Goal: Use online tool/utility: Utilize a website feature to perform a specific function

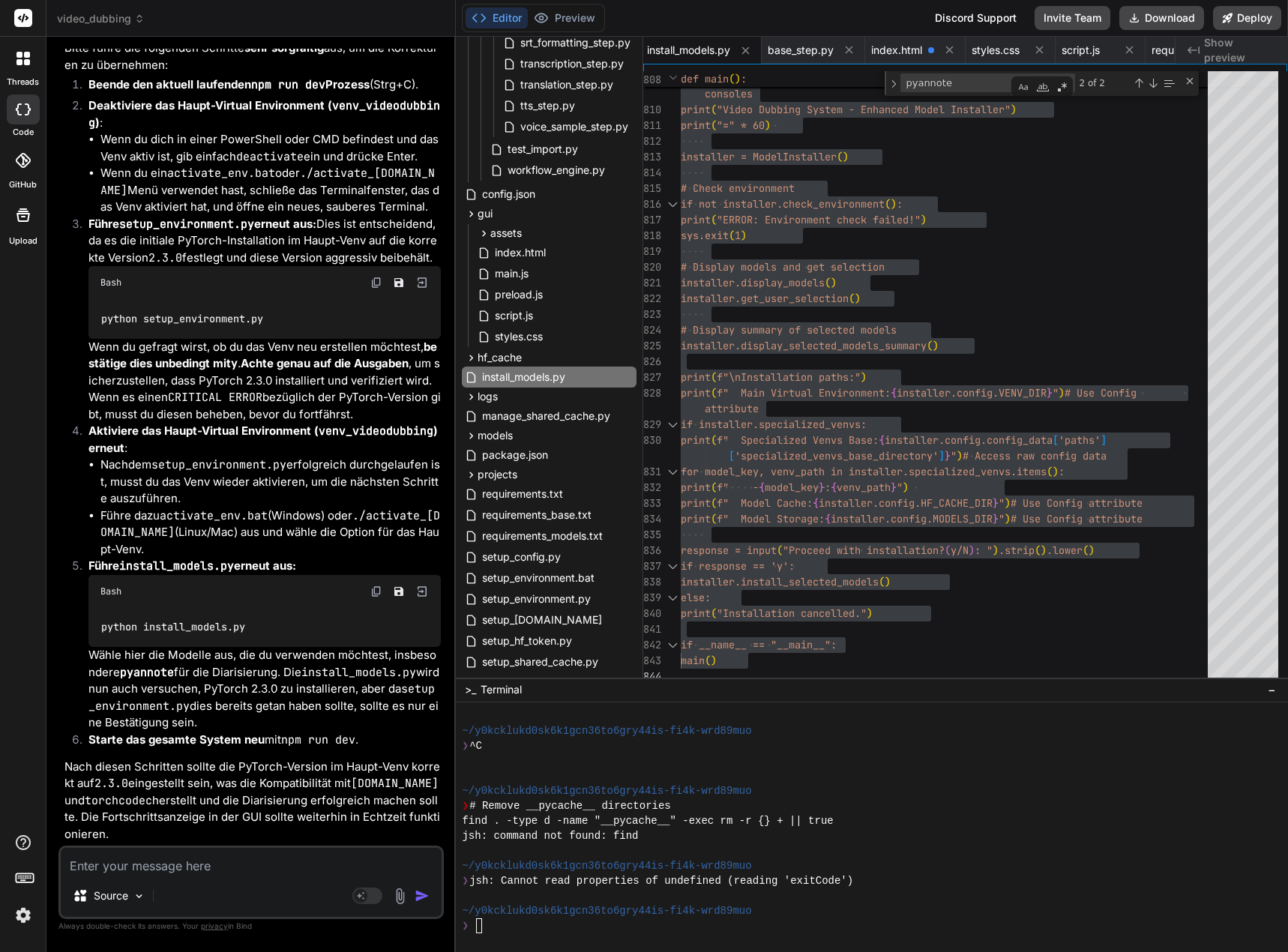
click at [114, 698] on code "setup_environment.py" at bounding box center [261, 697] width 346 height 33
click at [96, 861] on textarea at bounding box center [251, 861] width 381 height 27
type textarea "N"
type textarea "x"
type textarea "Na"
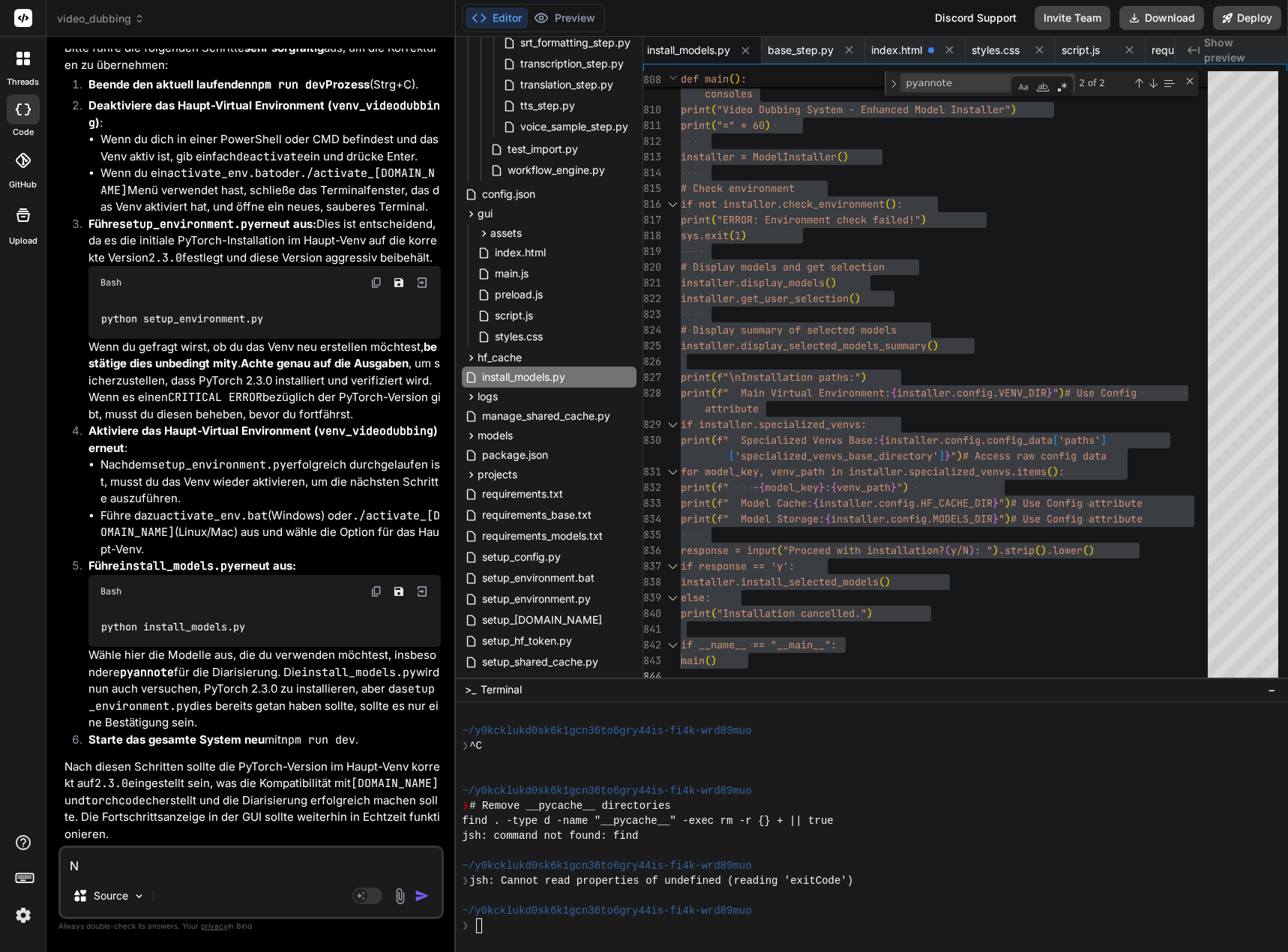
type textarea "x"
type textarea "Nac"
type textarea "x"
type textarea "Nach"
type textarea "x"
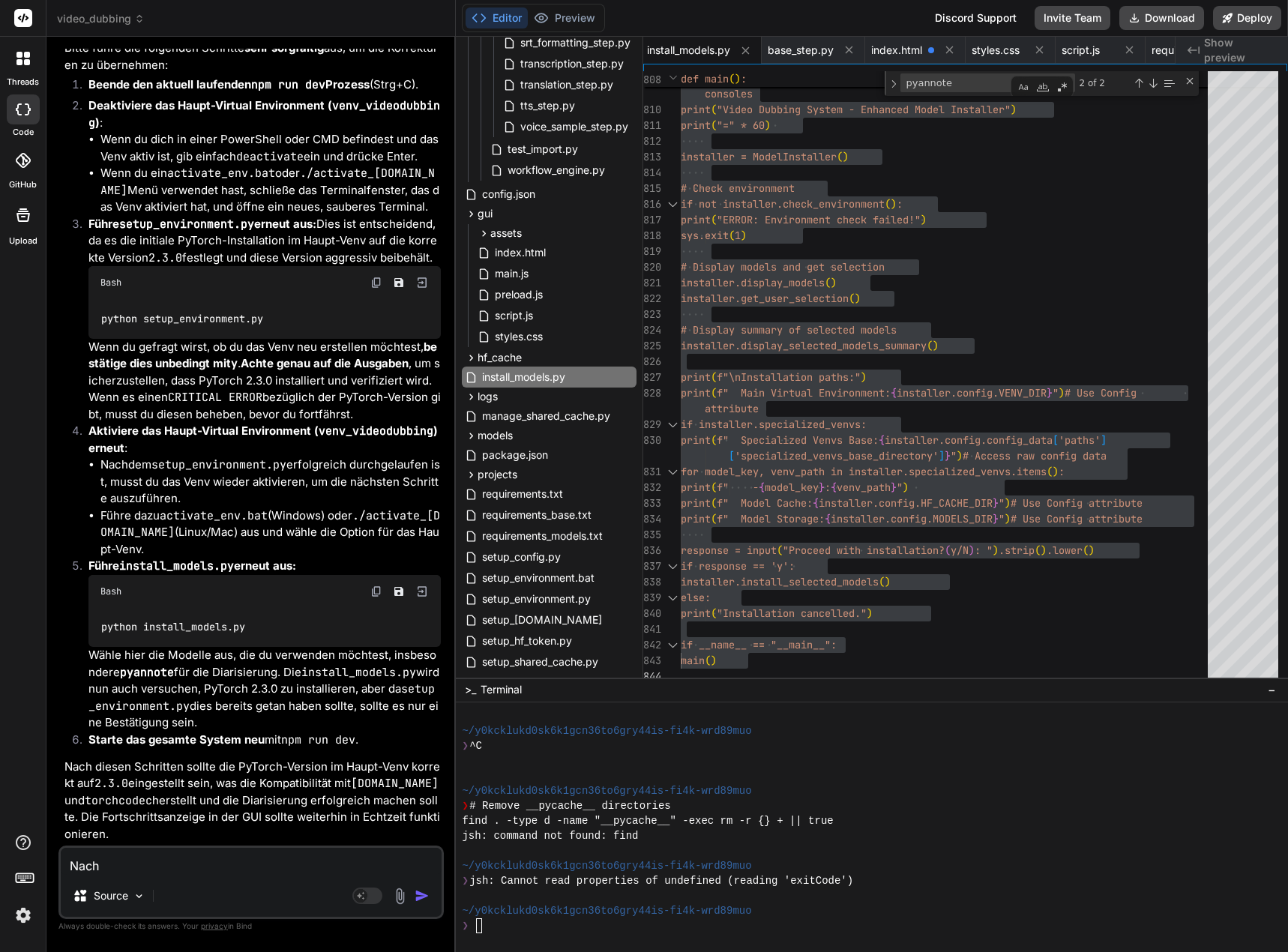
type textarea "Nac"
type textarea "x"
type textarea "Nach"
type textarea "x"
type textarea "Nach"
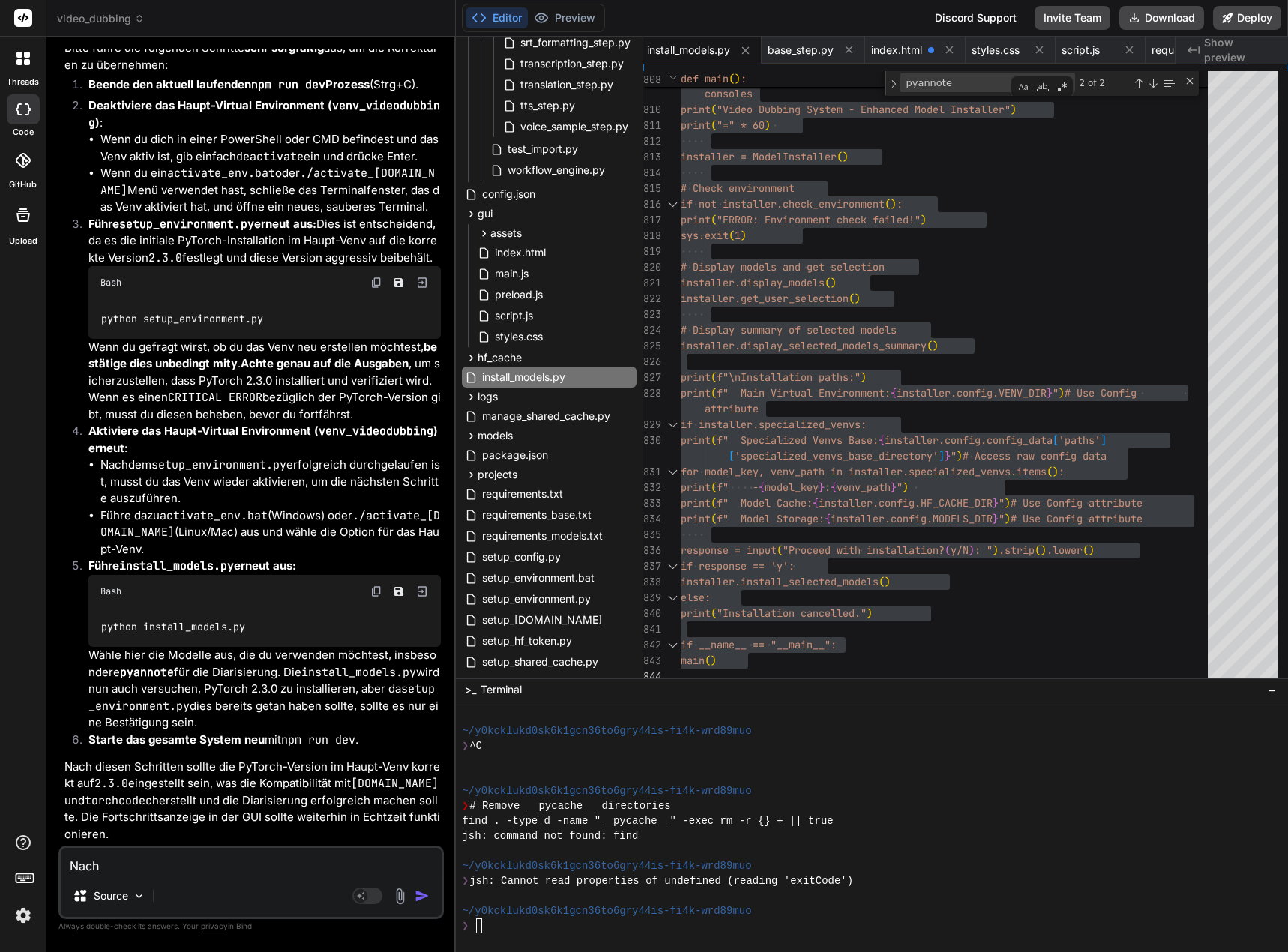
type textarea "x"
type textarea "Nach d"
type textarea "x"
type textarea "Nach de"
type textarea "x"
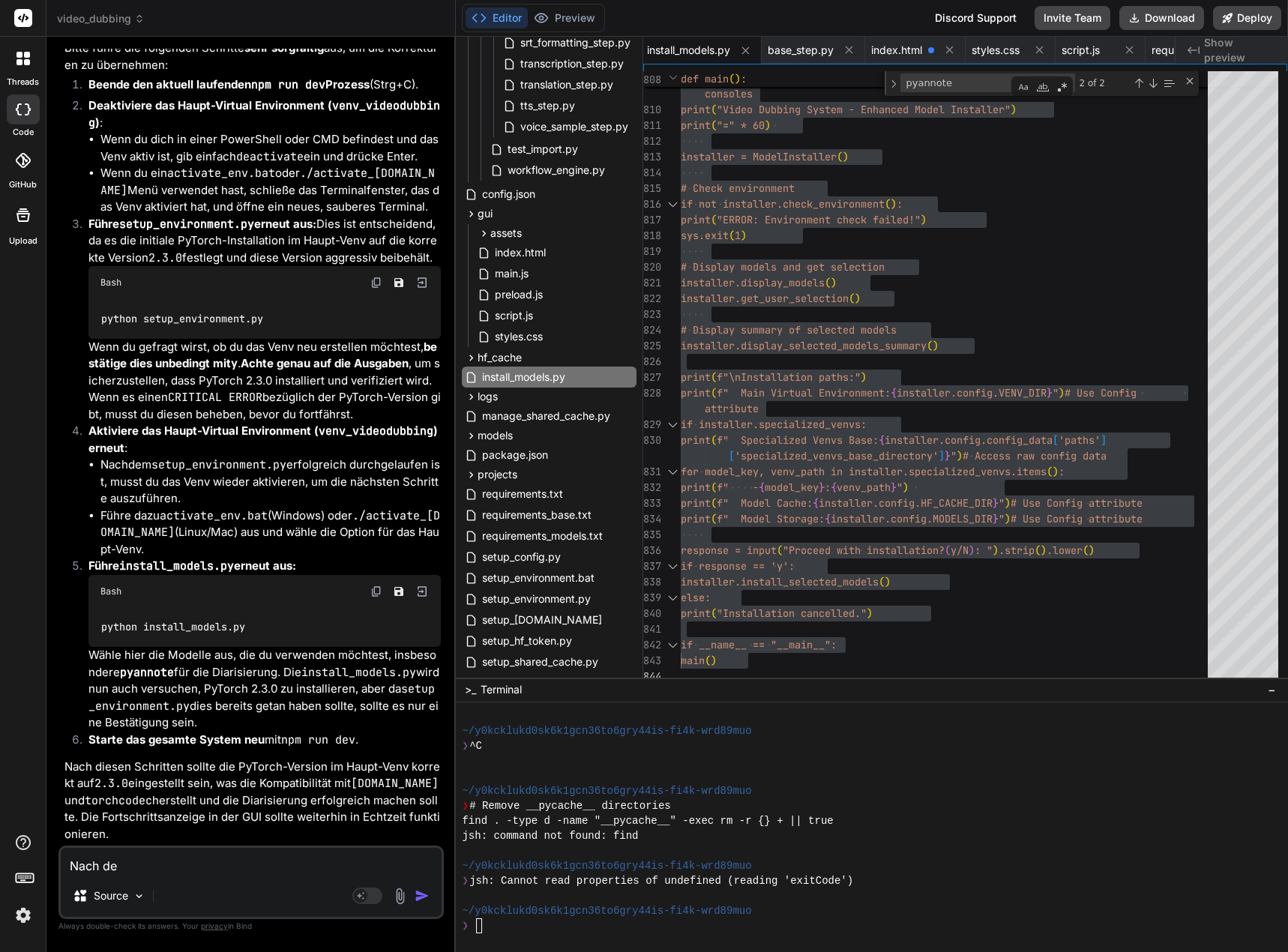
type textarea "Nach dem"
type textarea "x"
type textarea "Nach dem"
type textarea "x"
type textarea "Nach dem z"
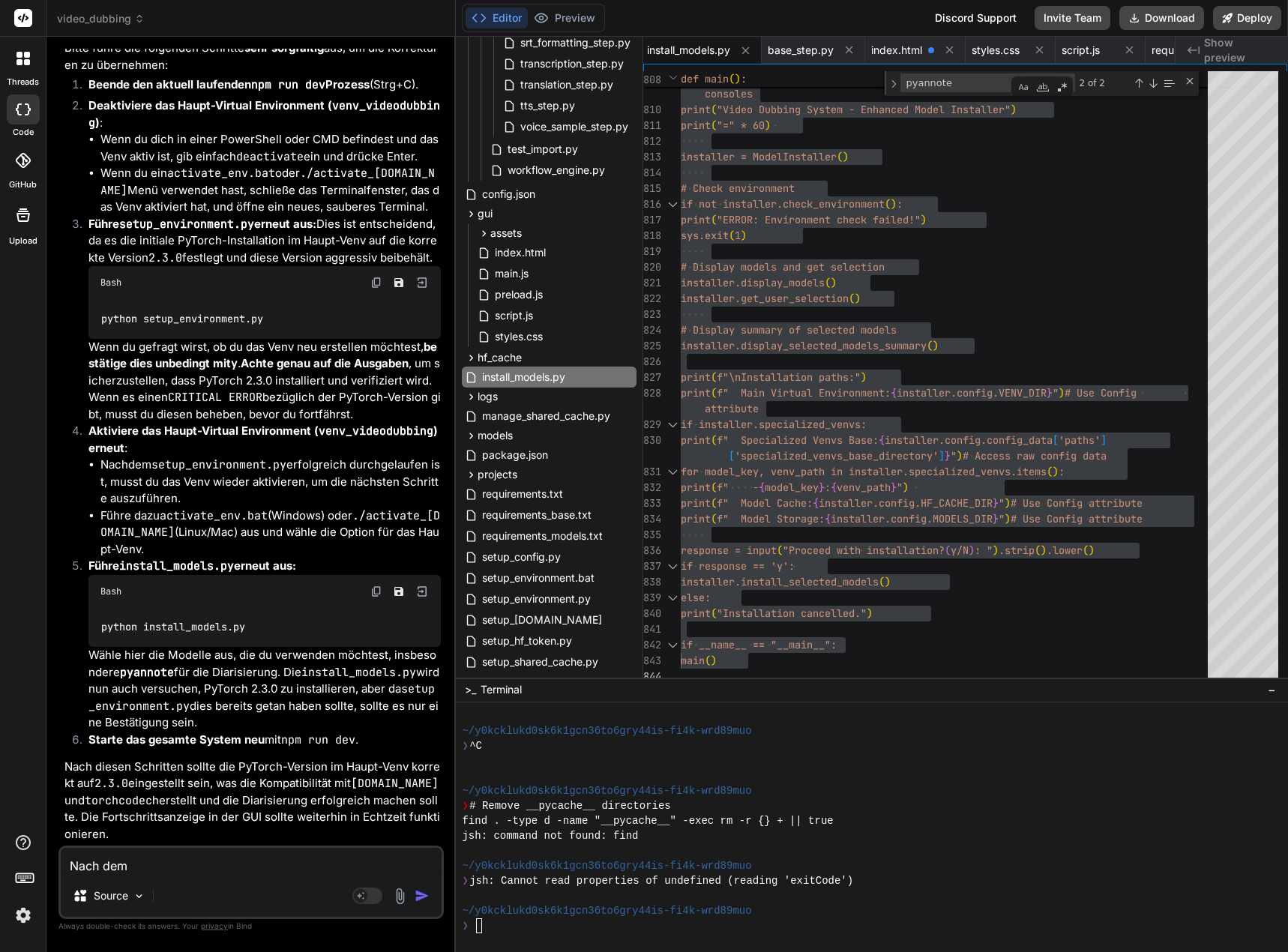
type textarea "x"
type textarea "Nach dem zu"
type textarea "x"
type textarea "Nach dem z"
type textarea "x"
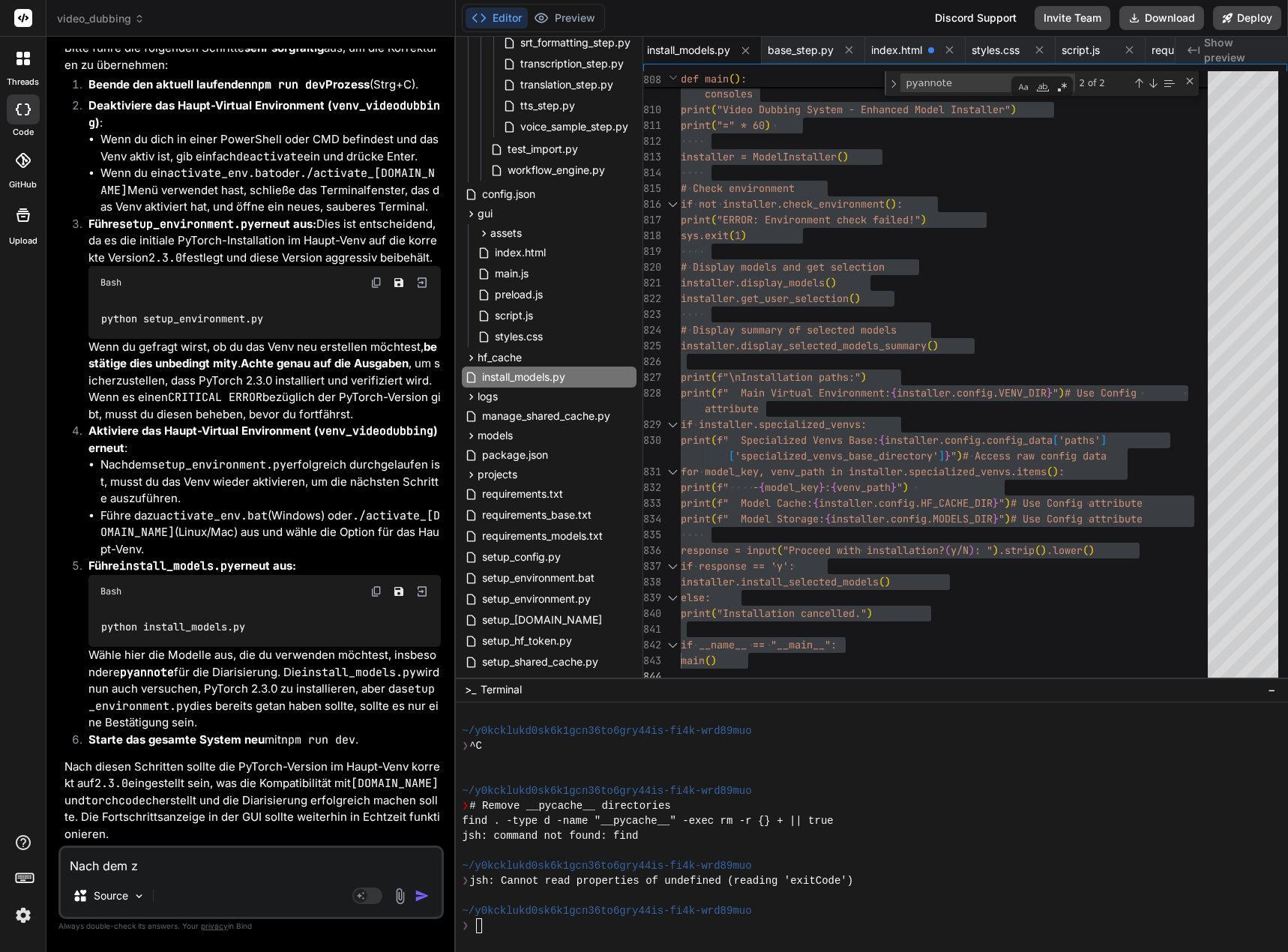
type textarea "Nach dem"
type textarea "x"
type textarea "Nach dem d"
type textarea "x"
type textarea "Nach dem di"
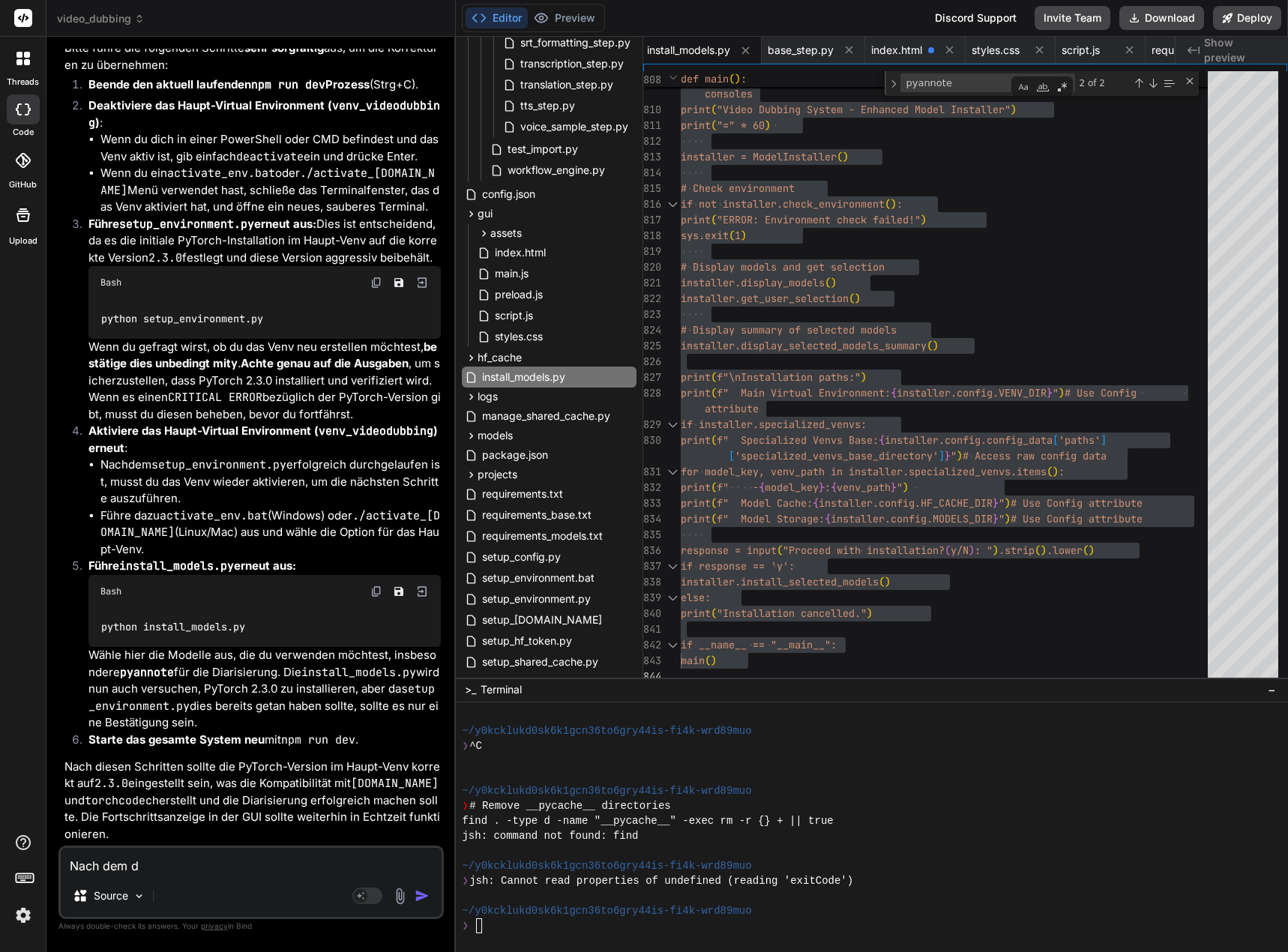
type textarea "x"
type textarea "Nach dem die"
type textarea "x"
type textarea "Nach dem die"
type textarea "x"
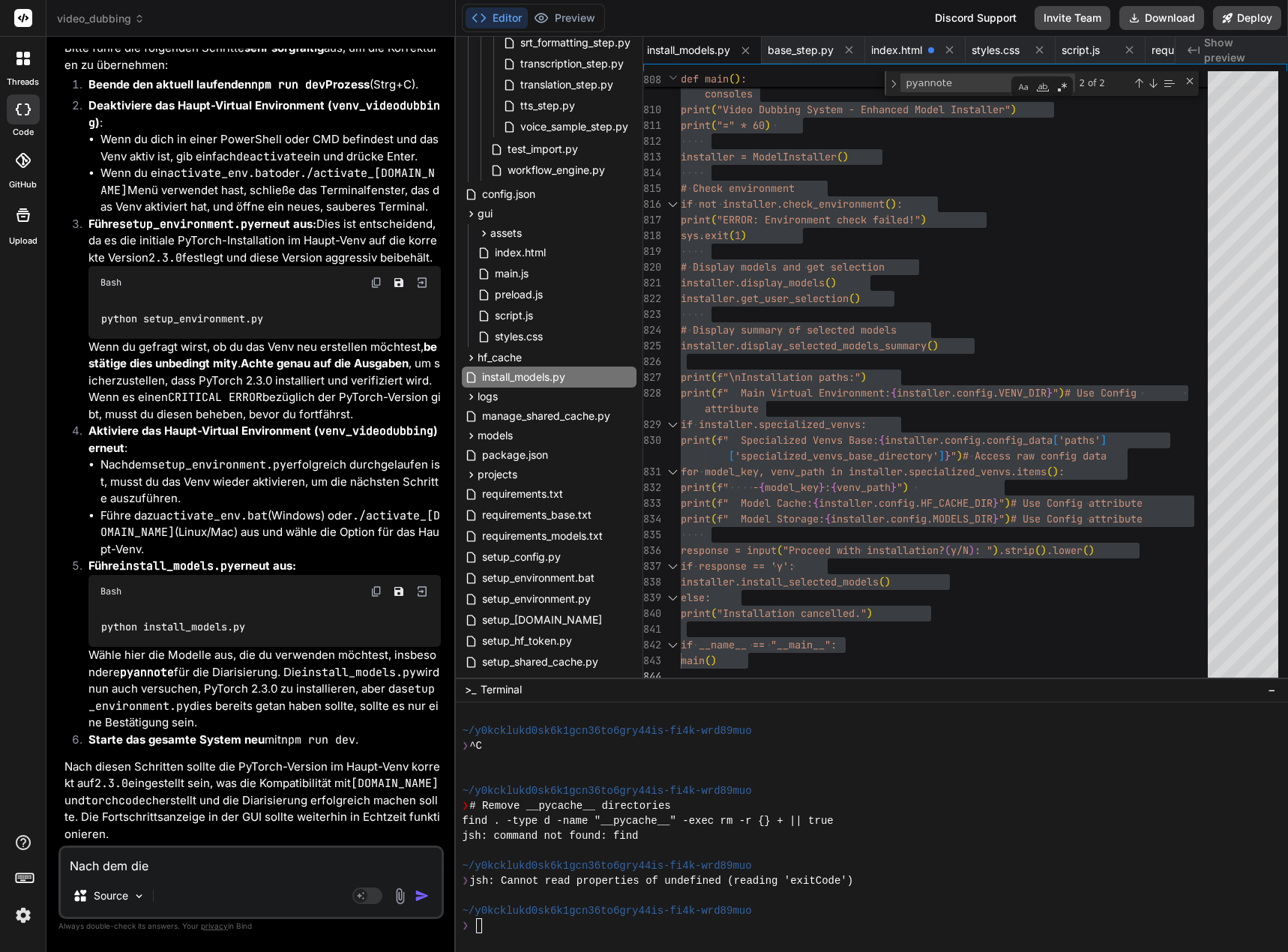
type textarea "Nach dem die M"
type textarea "x"
type textarea "Nach dem die Ma"
type textarea "x"
type textarea "Nach dem die Mai"
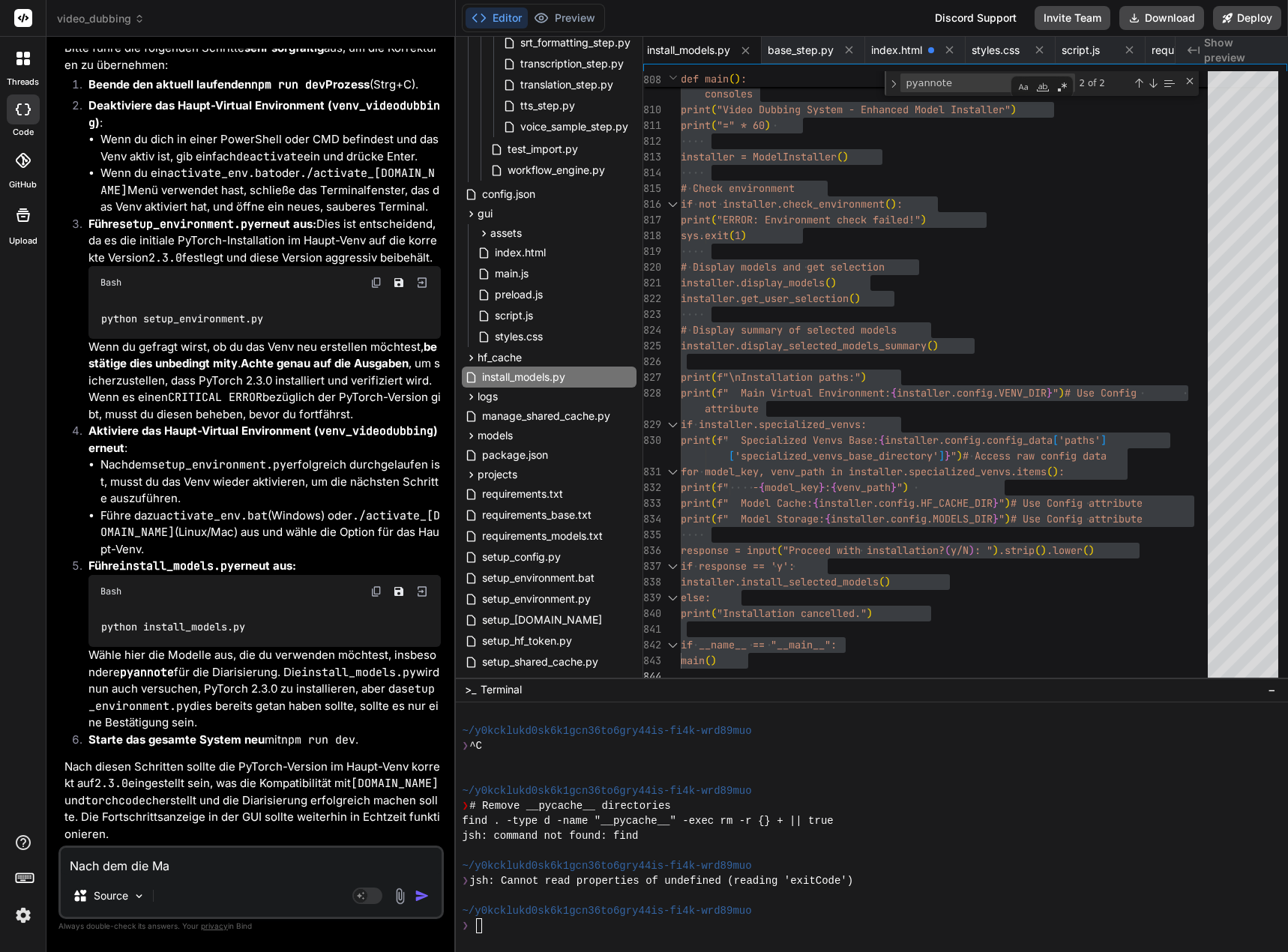
type textarea "x"
type textarea "Nach dem die Main"
type textarea "x"
type textarea "Nach dem die Main"
type textarea "x"
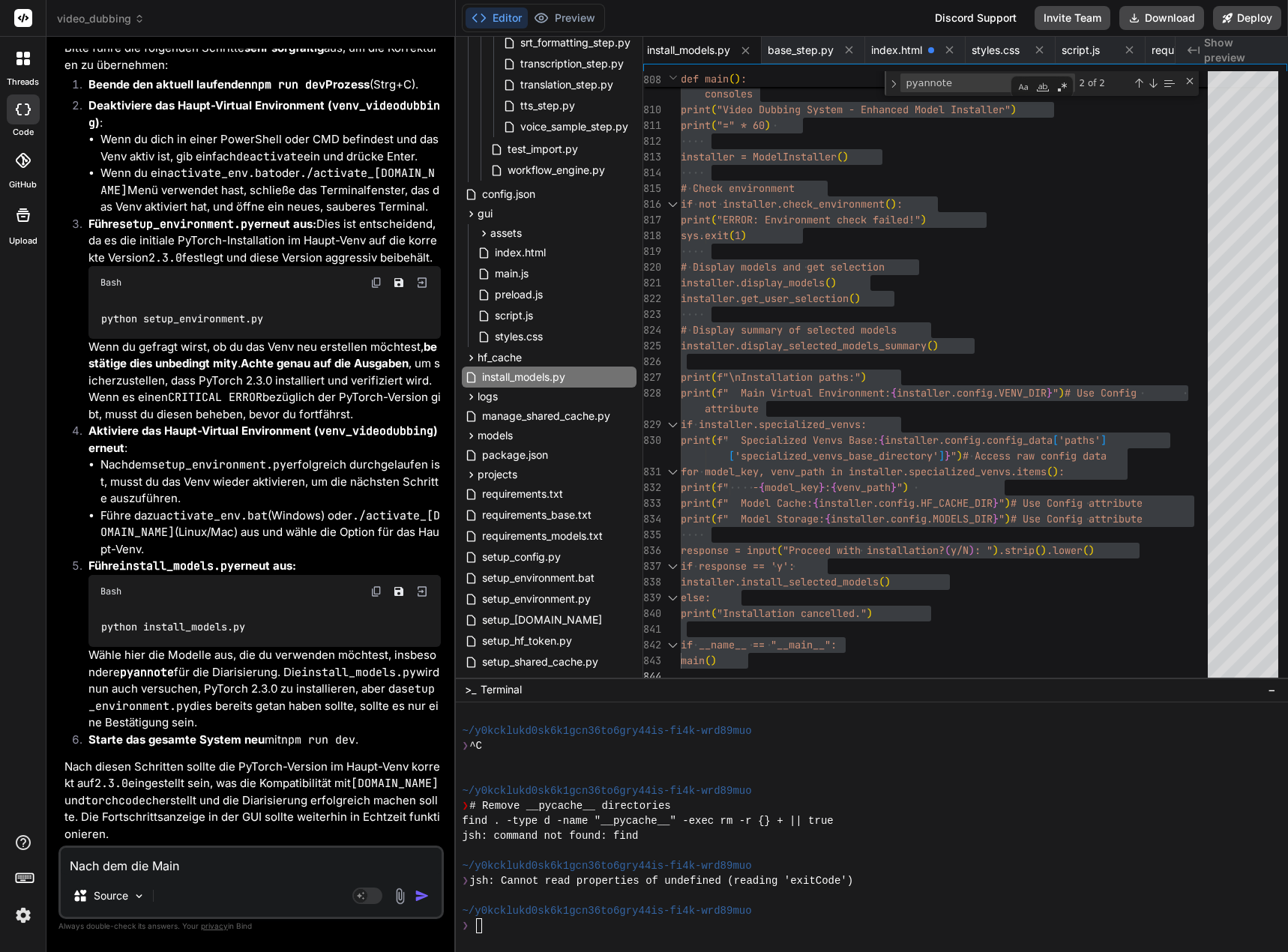
type textarea "Nach dem die Main v"
type textarea "x"
type textarea "Nach dem die Main ve"
type textarea "x"
type textarea "Nach dem die Main ven"
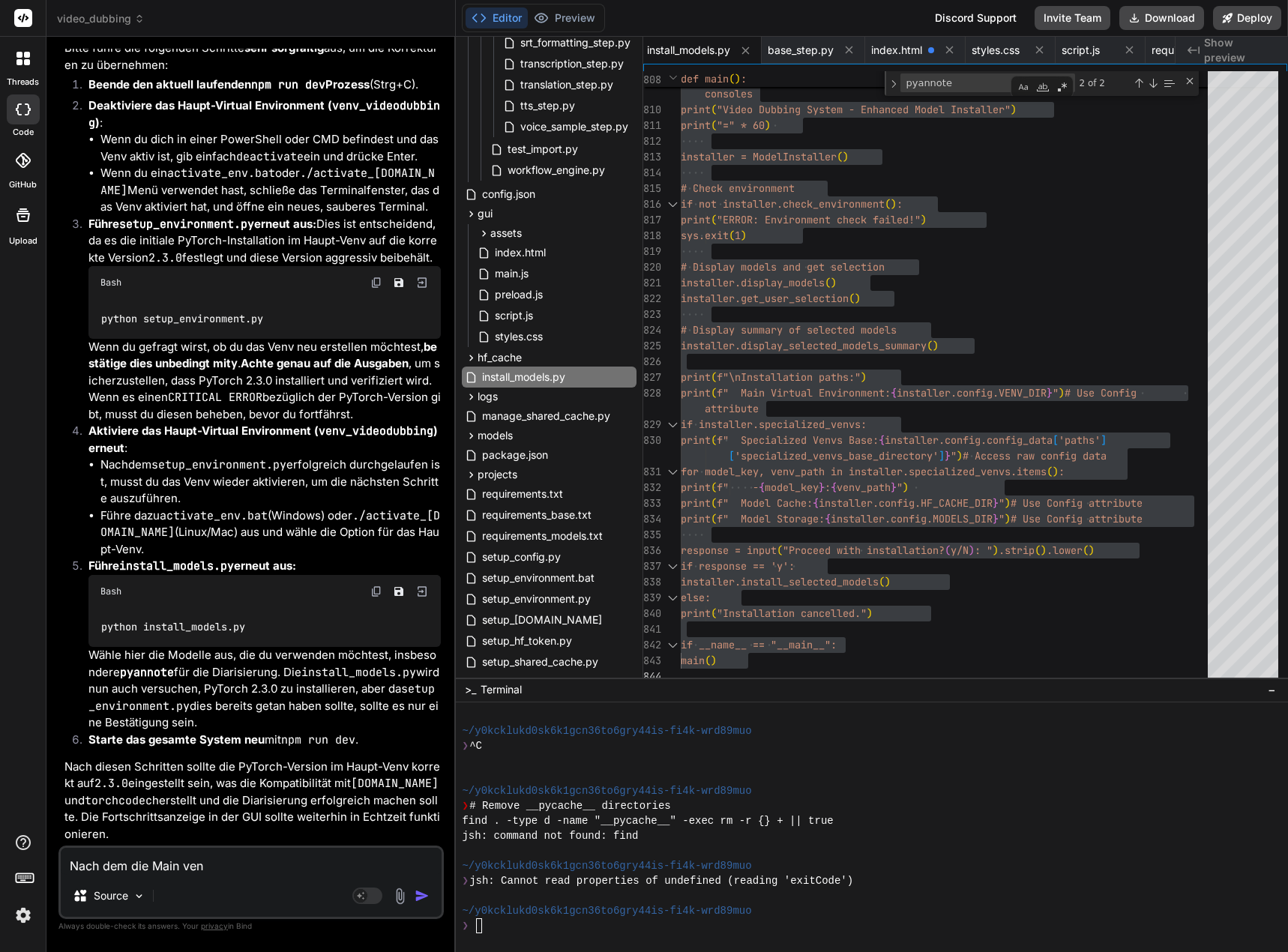
type textarea "x"
type textarea "Nach dem die Main venv"
type textarea "x"
type textarea "Nach dem die Main venv"
type textarea "x"
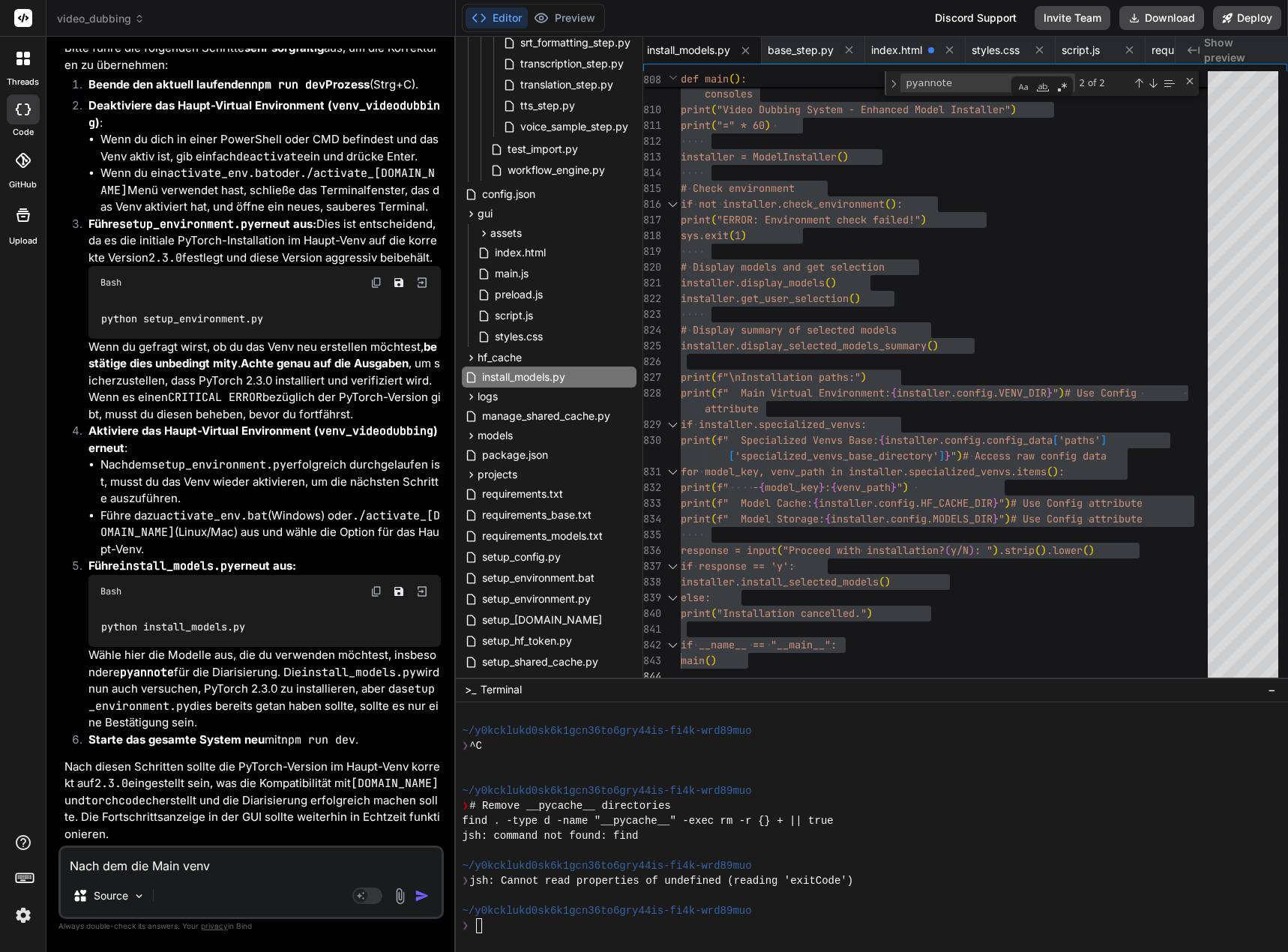
type textarea "Nach dem die Main venv n"
type textarea "x"
type textarea "Nach dem die Main venv nu"
type textarea "x"
type textarea "Nach dem die Main venv nun"
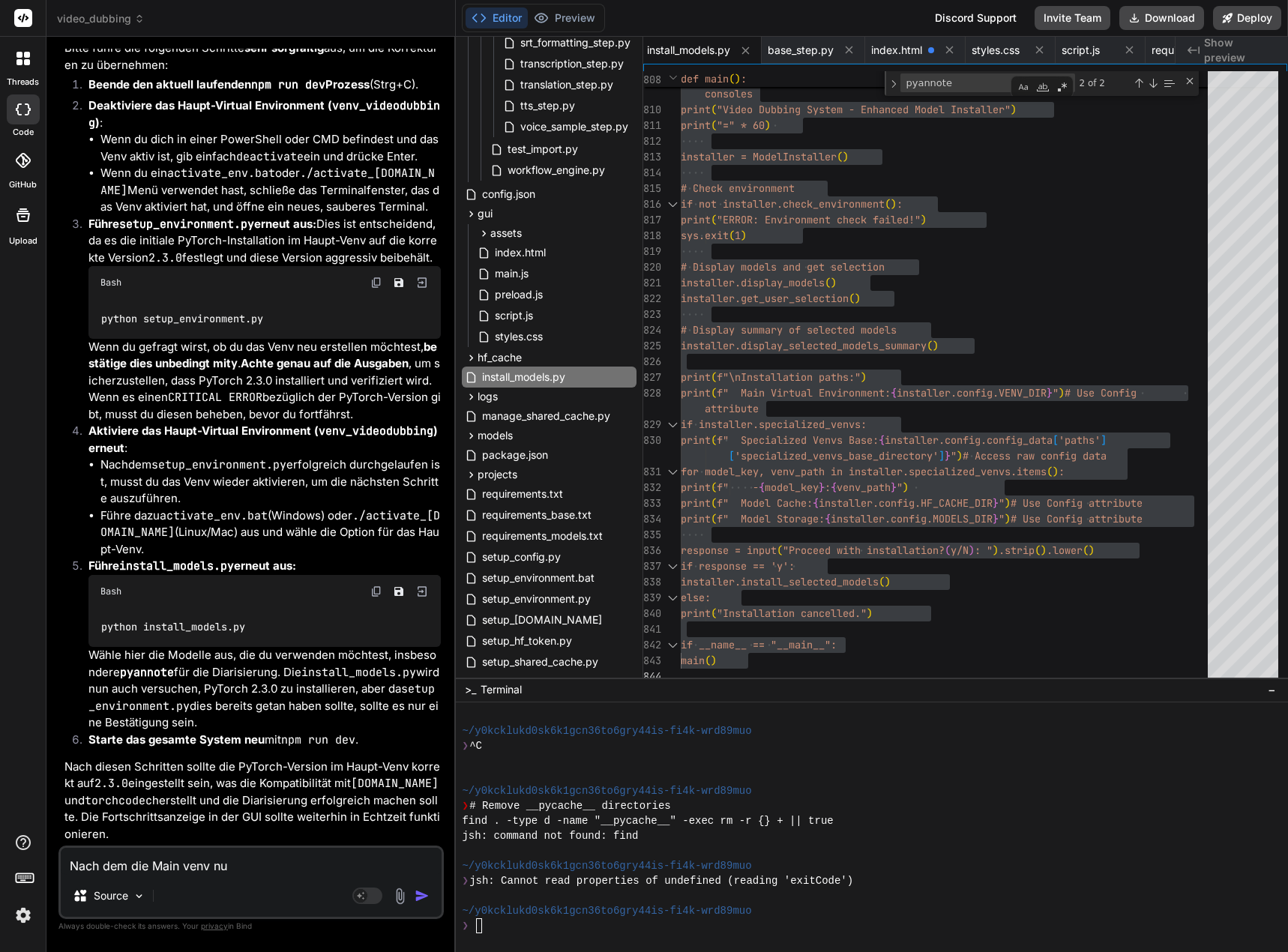
type textarea "x"
type textarea "Nach dem die Main venv nun"
type textarea "x"
type textarea "Nach dem die Main venv nun s"
type textarea "x"
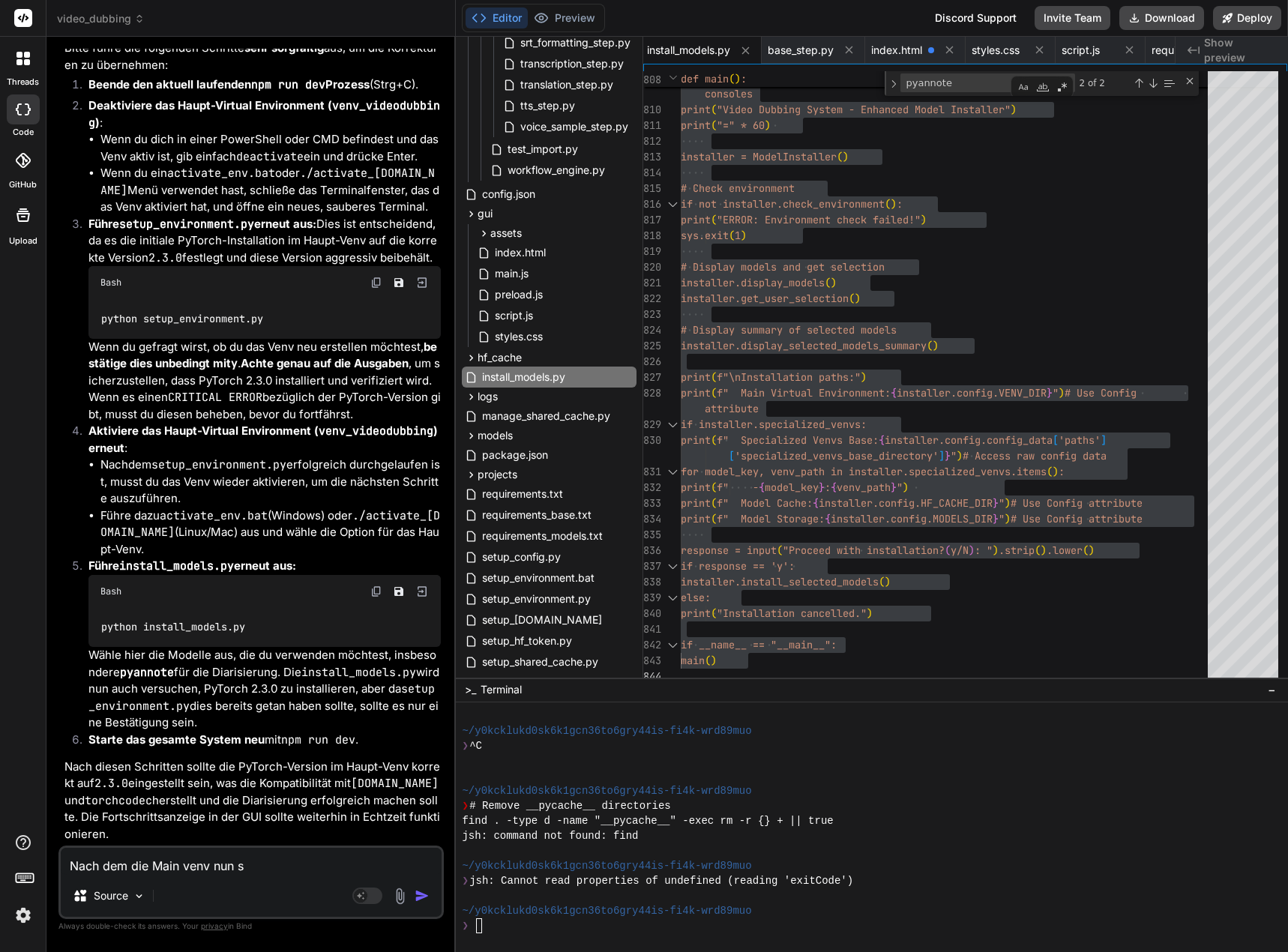
type textarea "Nach dem die Main venv nun sc"
type textarea "x"
type textarea "Nach dem die Main venv nun sch"
type textarea "x"
type textarea "Nach dem die Main venv nun scho"
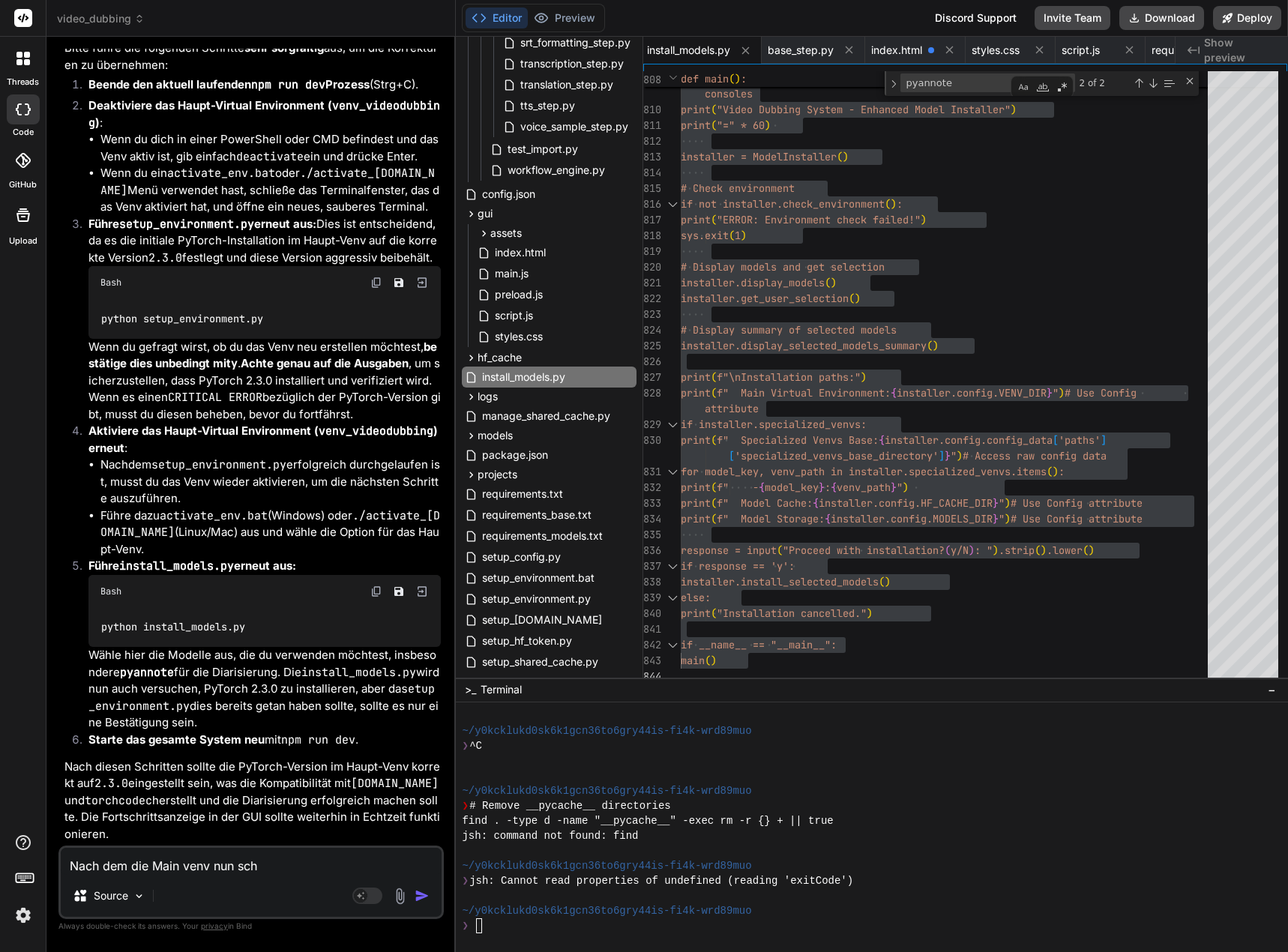
type textarea "x"
type textarea "Nach dem die Main venv nun schon"
type textarea "x"
type textarea "Nach dem die Main venv nun schon"
type textarea "x"
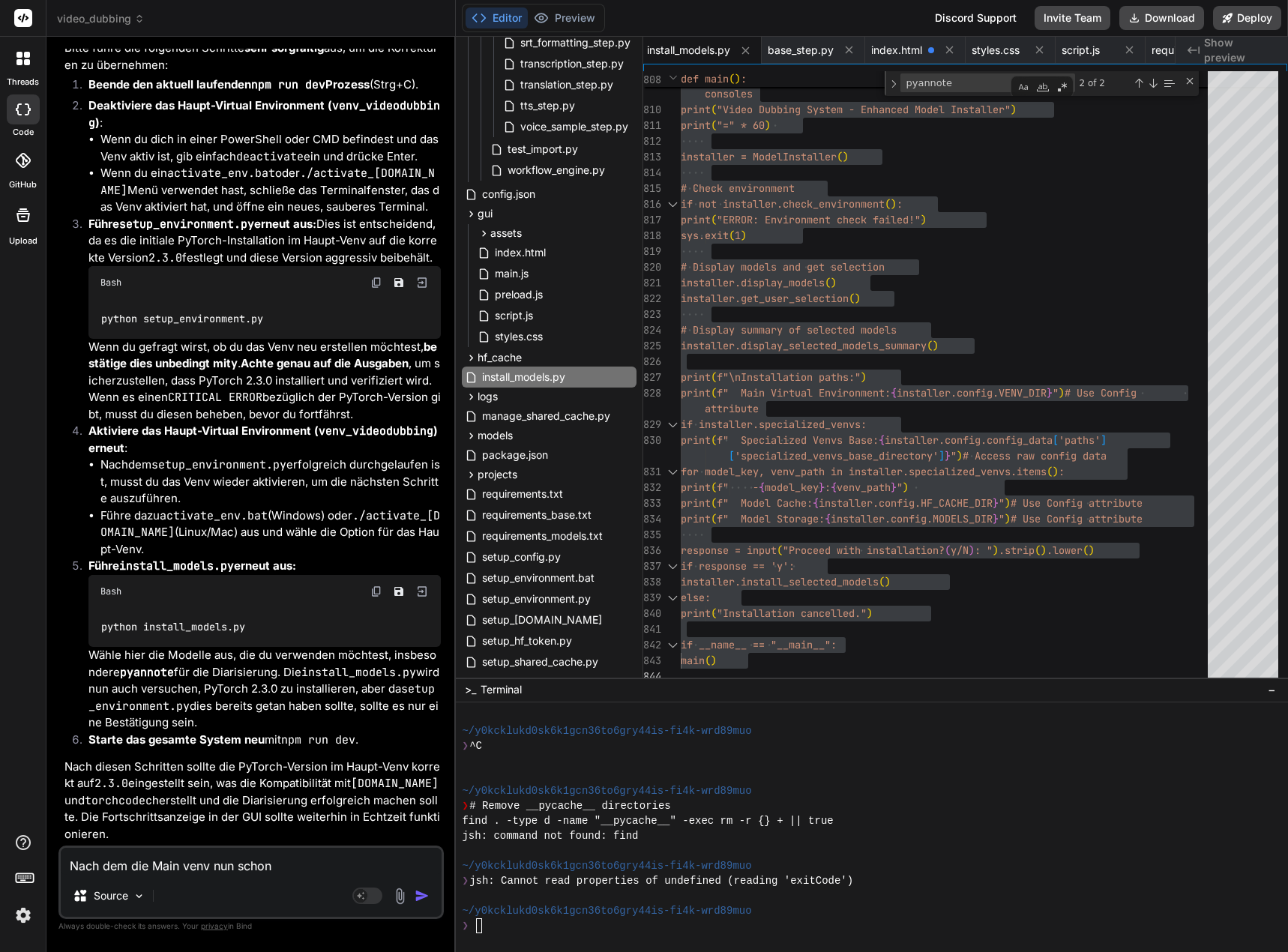
type textarea "Nach dem die Main venv nun schon x"
type textarea "x"
type textarea "Nach dem die Main venv nun schon x-"
type textarea "x"
type textarea "Nach dem die Main venv nun schon x-m"
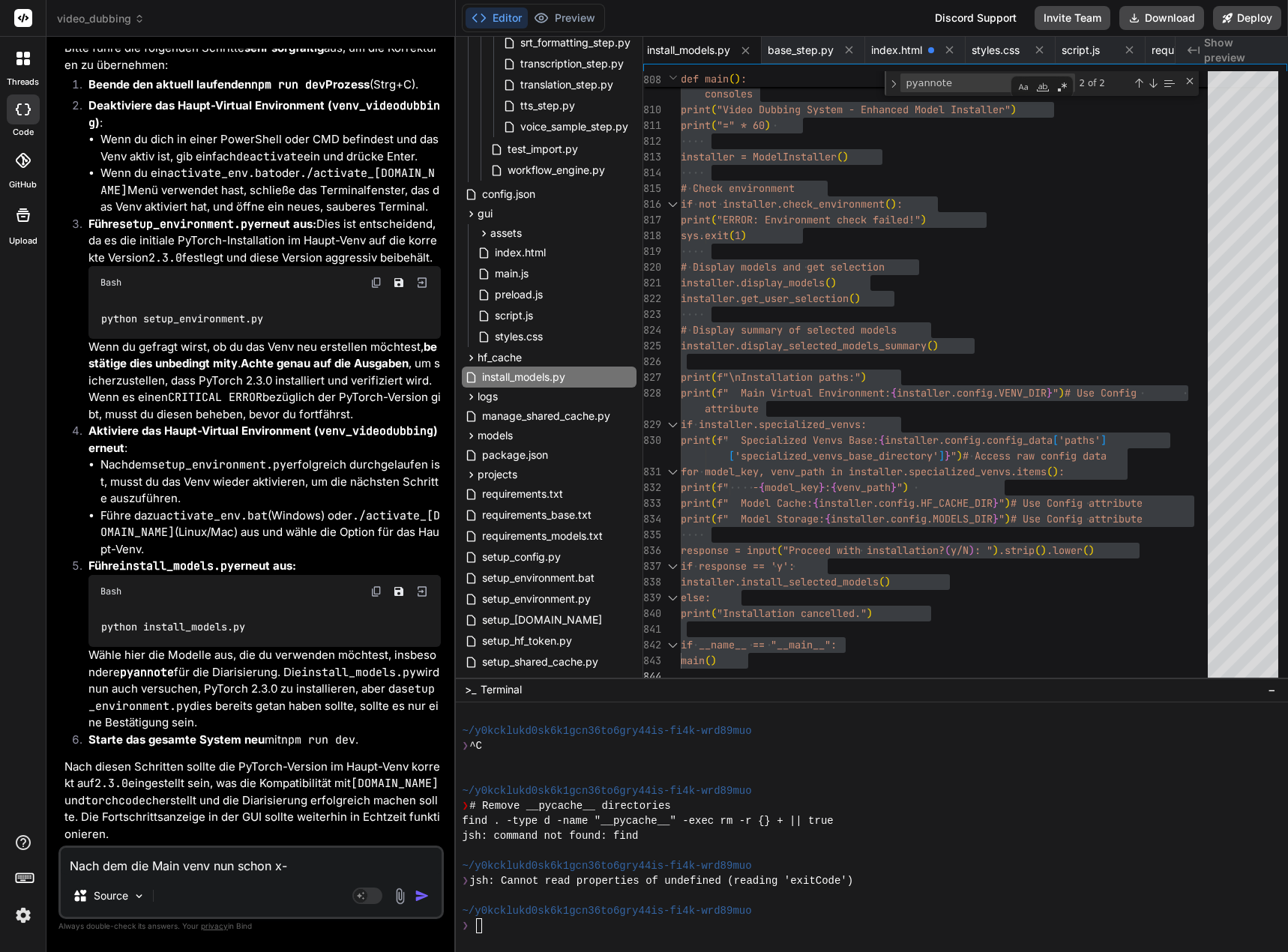
type textarea "x"
type textarea "Nach dem die Main venv nun schon x-ma"
type textarea "x"
type textarea "Nach dem die Main venv nun schon x-mal"
type textarea "x"
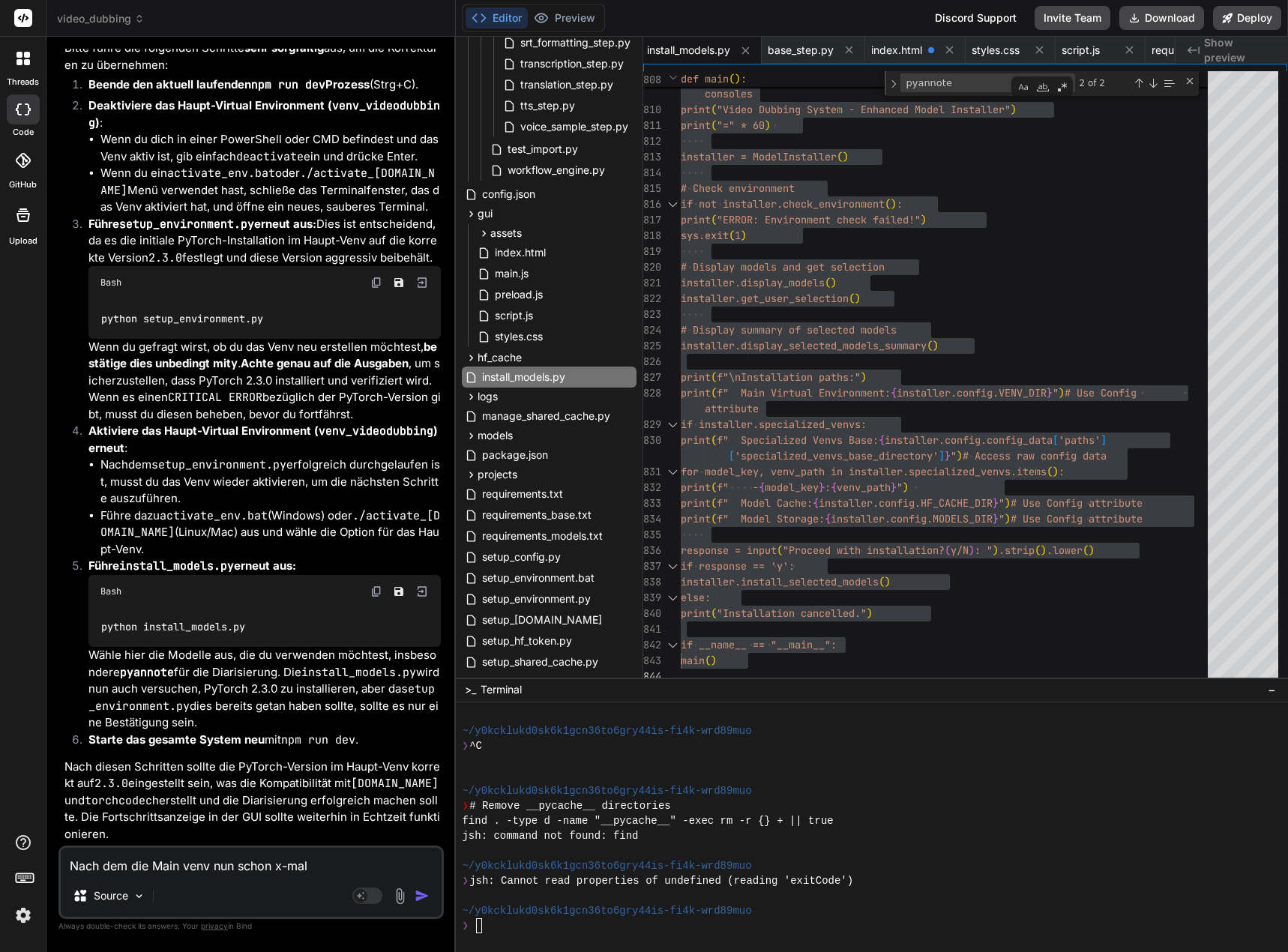
type textarea "Nach dem die Main venv nun schon x-mal"
type textarea "x"
type textarea "Nach dem die Main venv nun schon x-mal n"
type textarea "x"
type textarea "Nach dem die Main venv nun schon x-mal ne"
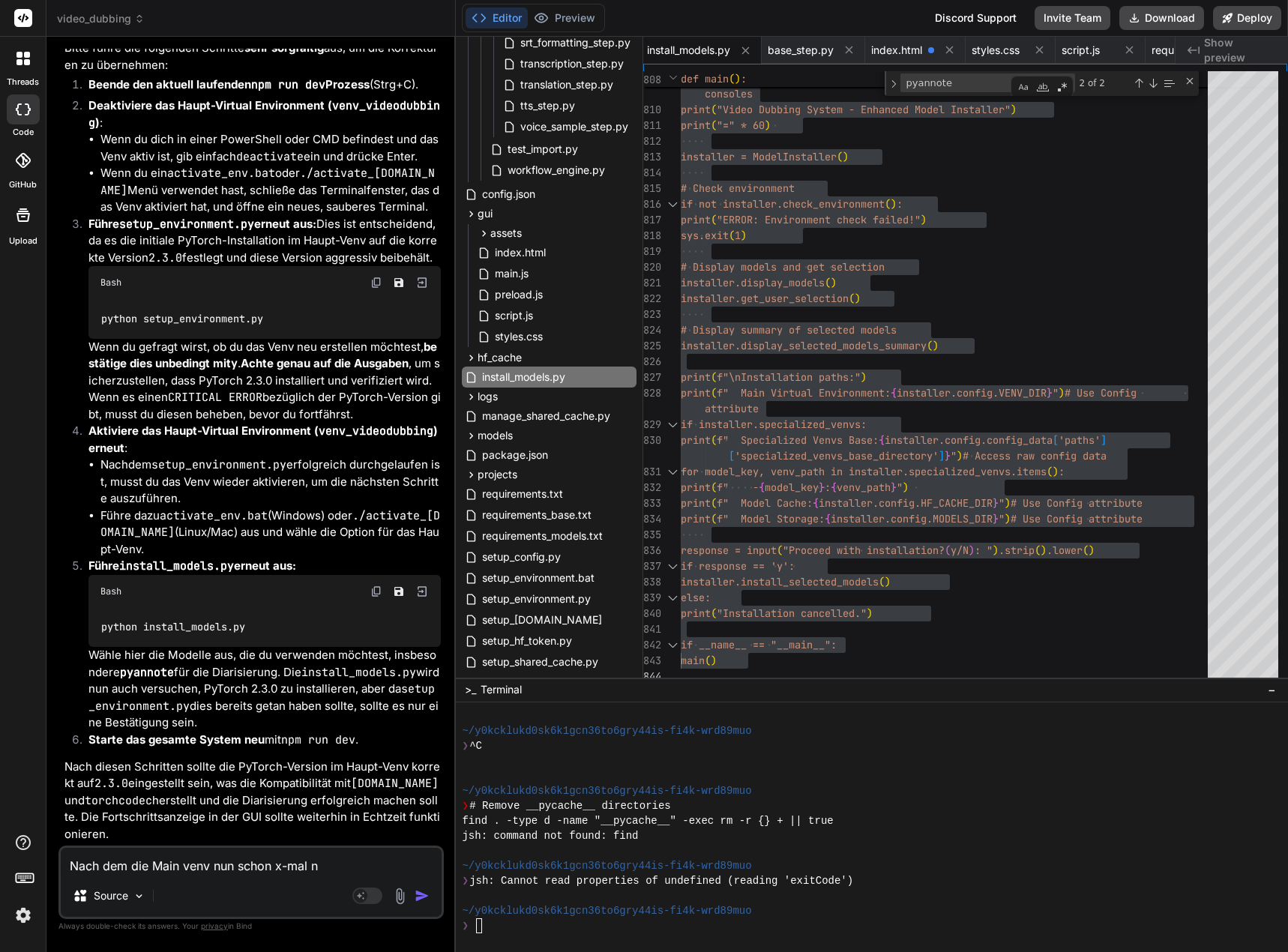
type textarea "x"
type textarea "Nach dem die Main venv nun schon x-mal neu"
type textarea "x"
type textarea "Nach dem die Main venv nun schon x-mal neu"
type textarea "x"
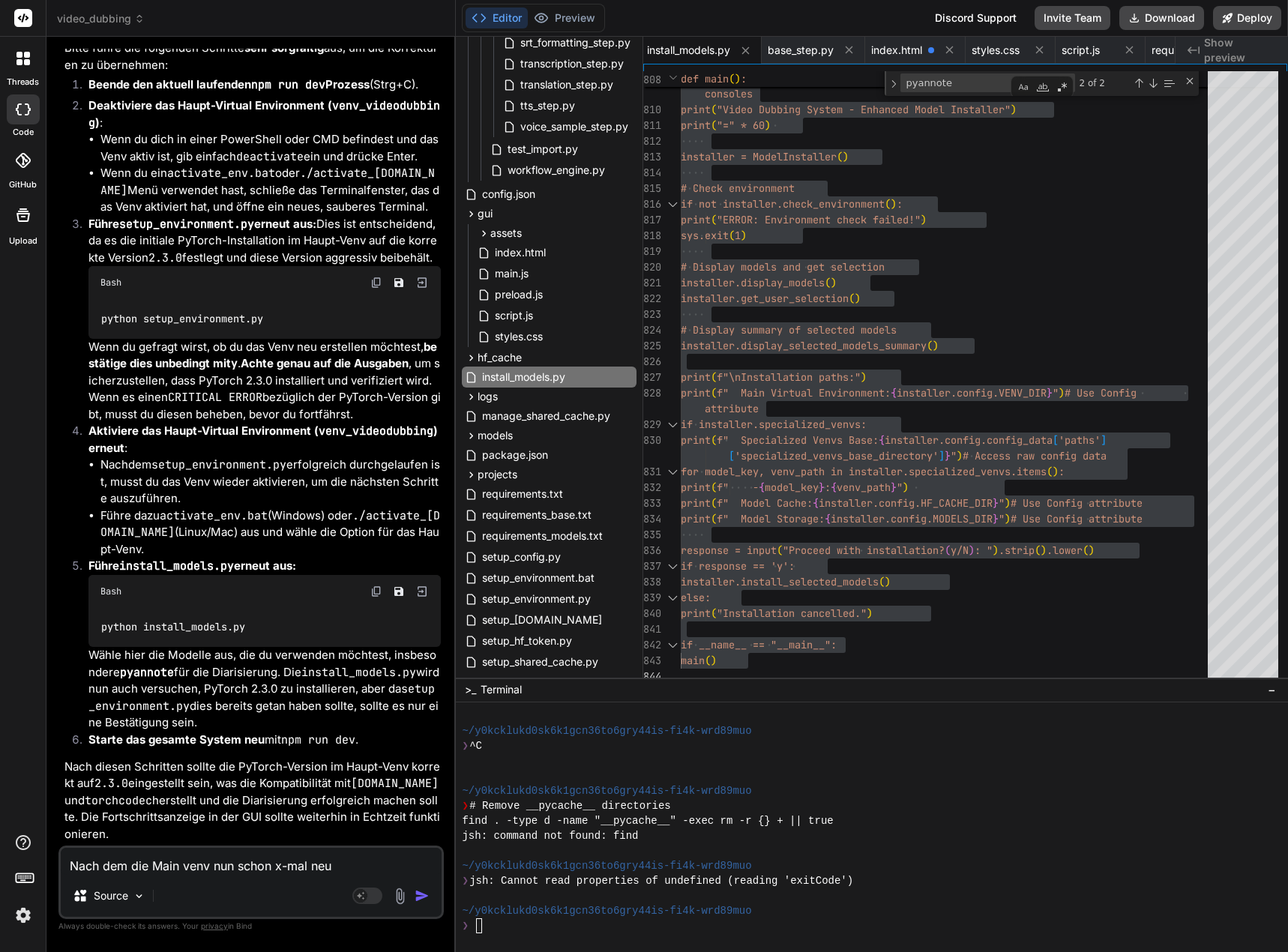
type textarea "Nach dem die Main venv nun schon x-mal neu e"
type textarea "x"
type textarea "Nach dem die Main venv nun schon x-mal neu er"
type textarea "x"
type textarea "Nach dem die Main venv nun schon x-mal neu ers"
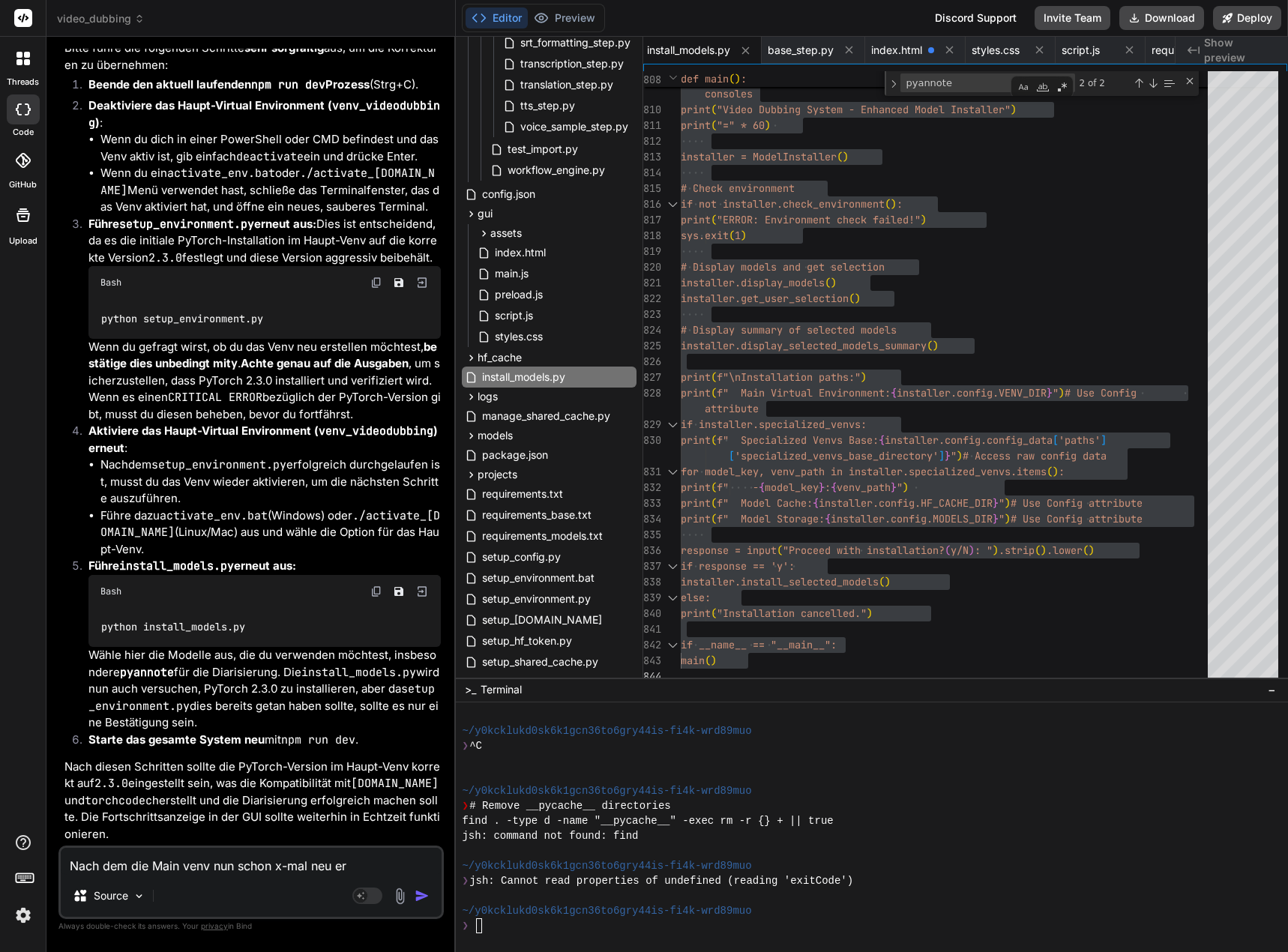
type textarea "x"
type textarea "Nach dem die Main venv nun schon x-mal neu erst"
type textarea "x"
type textarea "Nach dem die Main venv nun schon x-mal neu erste"
type textarea "x"
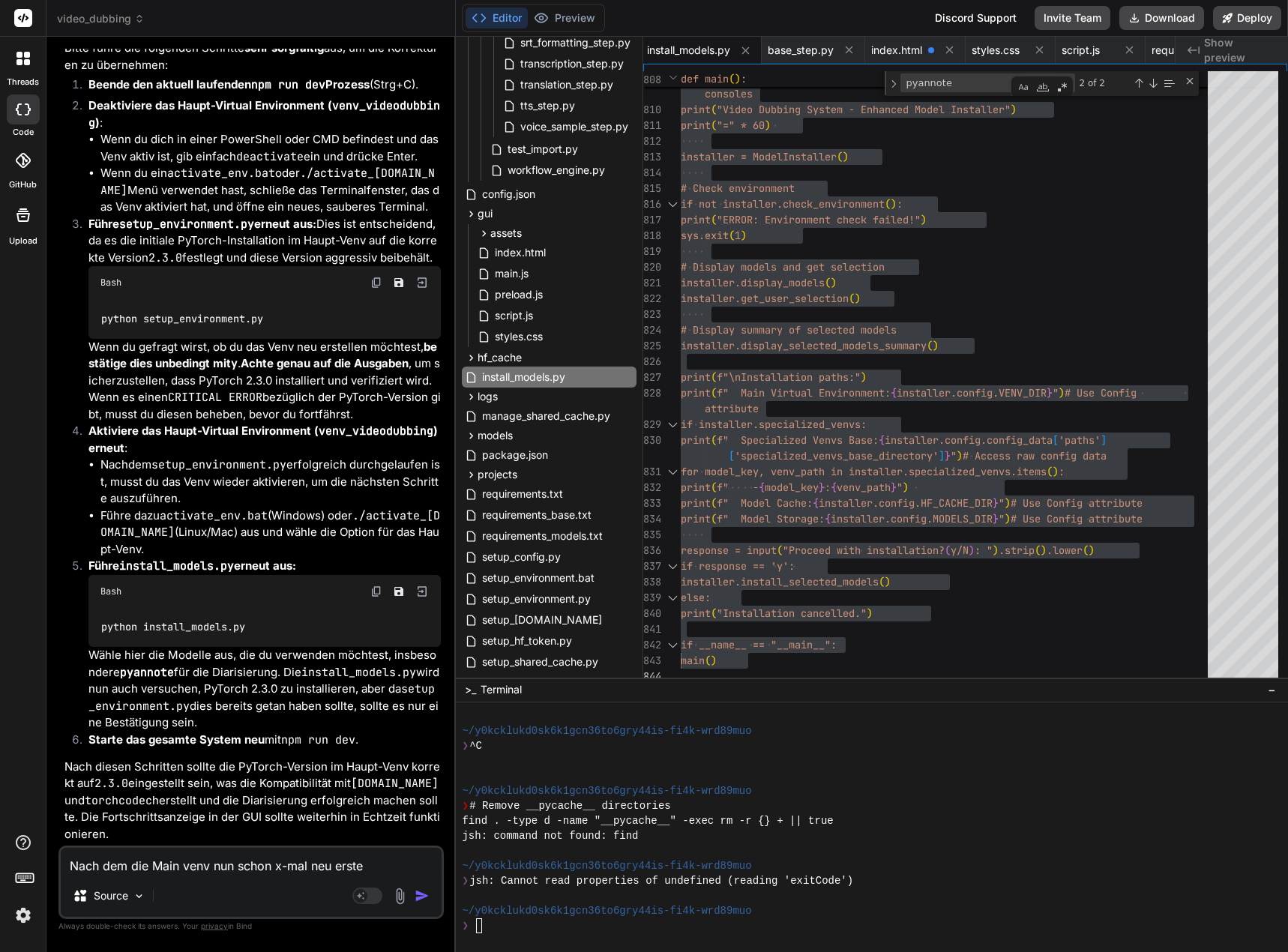
type textarea "Nach dem die Main venv nun schon x-mal neu erstel"
type textarea "x"
type textarea "Nach dem die Main venv nun schon x-mal neu erstell"
type textarea "x"
type textarea "Nach dem die Main venv nun schon x-mal neu erstellt"
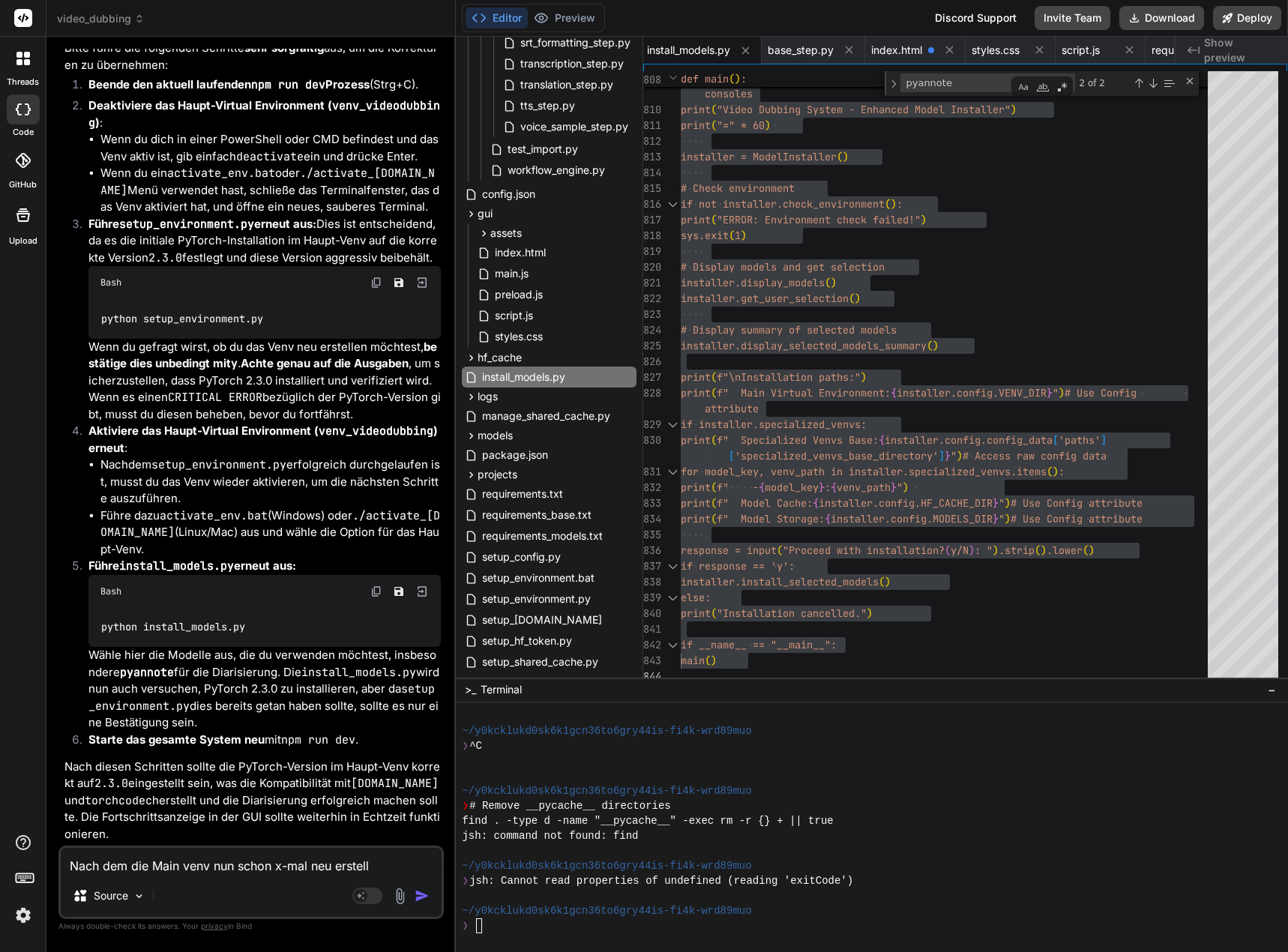
type textarea "x"
type textarea "Nach dem die Main venv nun schon x-mal neu erstellt"
type textarea "x"
type textarea "Nach dem die Main venv nun schon x-mal neu erstellt u"
type textarea "x"
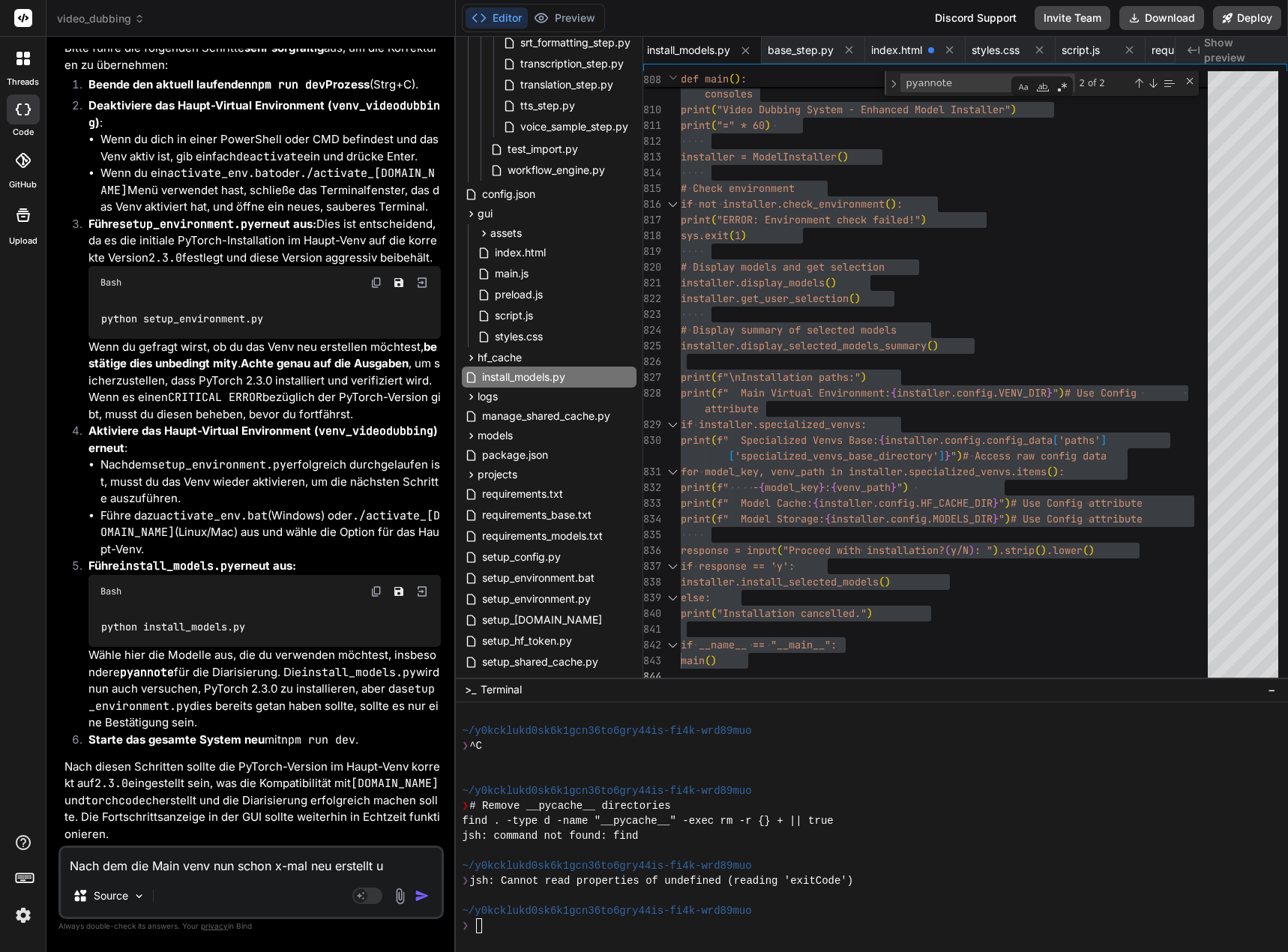
type textarea "Nach dem die Main venv nun schon x-mal neu erstellt un"
type textarea "x"
type textarea "Nach dem die Main venv nun schon x-mal neu erstellt und"
type textarea "x"
type textarea "Nach dem die Main venv nun schon x-mal neu erstellt und"
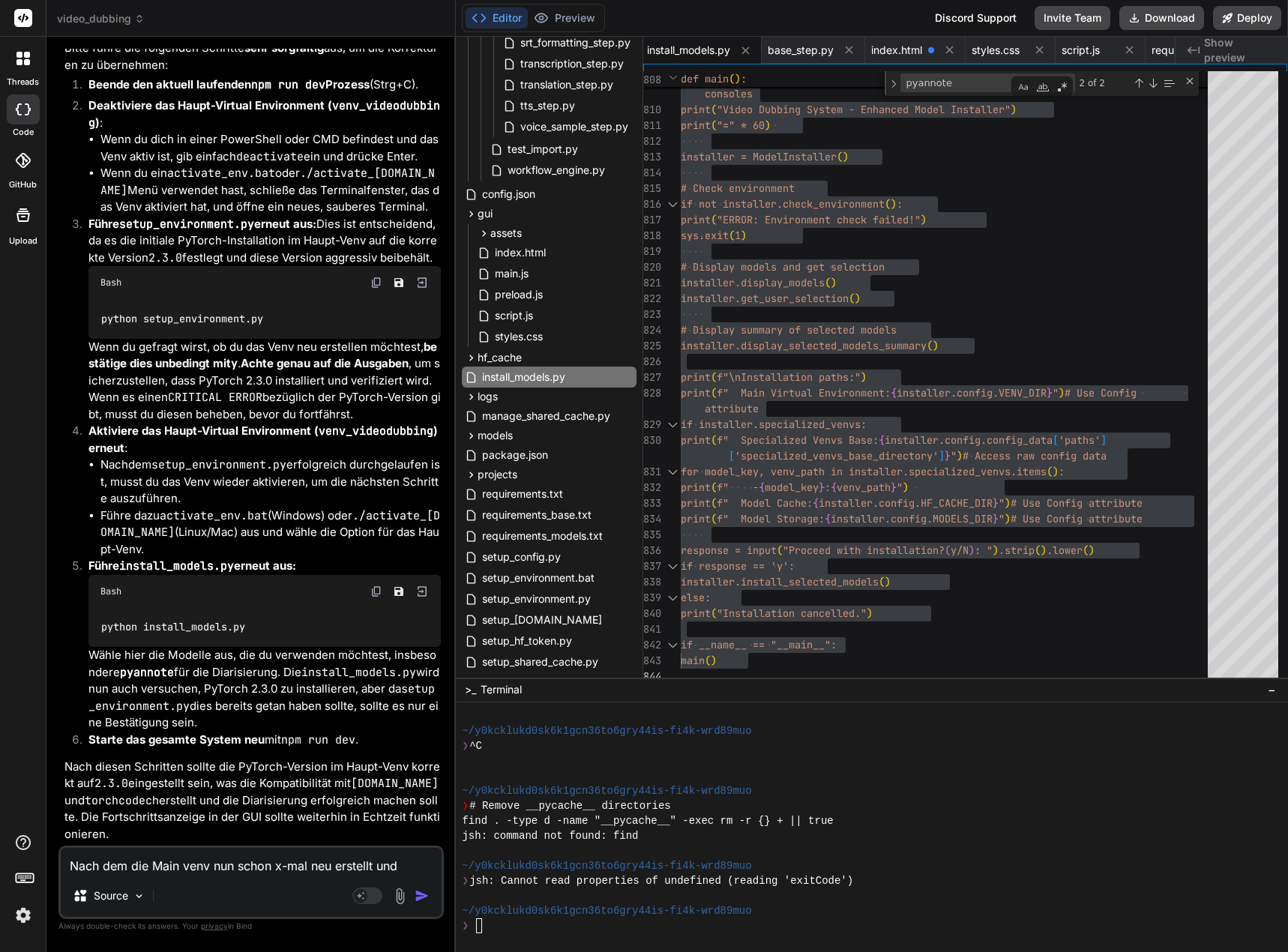
type textarea "x"
type textarea "Nach dem die Main venv nun schon x-mal neu erstellt und i"
type textarea "x"
type textarea "Nach dem die Main venv nun schon x-mal neu erstellt und in"
type textarea "x"
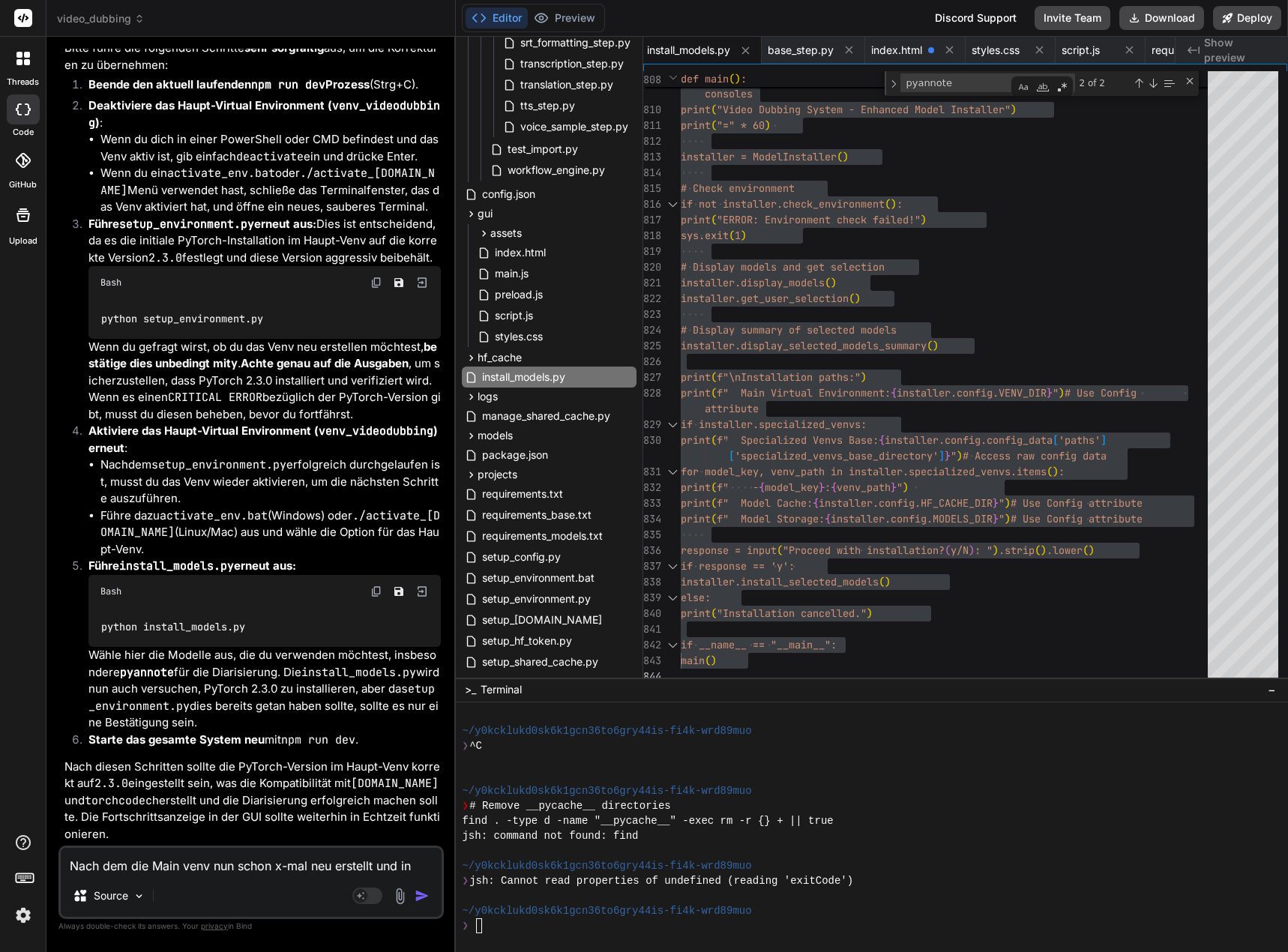
type textarea "Nach dem die Main venv nun schon x-mal neu erstellt und ins"
type textarea "x"
type textarea "Nach dem die Main venv nun schon x-mal neu erstellt und inst"
type textarea "x"
type textarea "Nach dem die Main venv nun schon x-mal neu erstellt und insta"
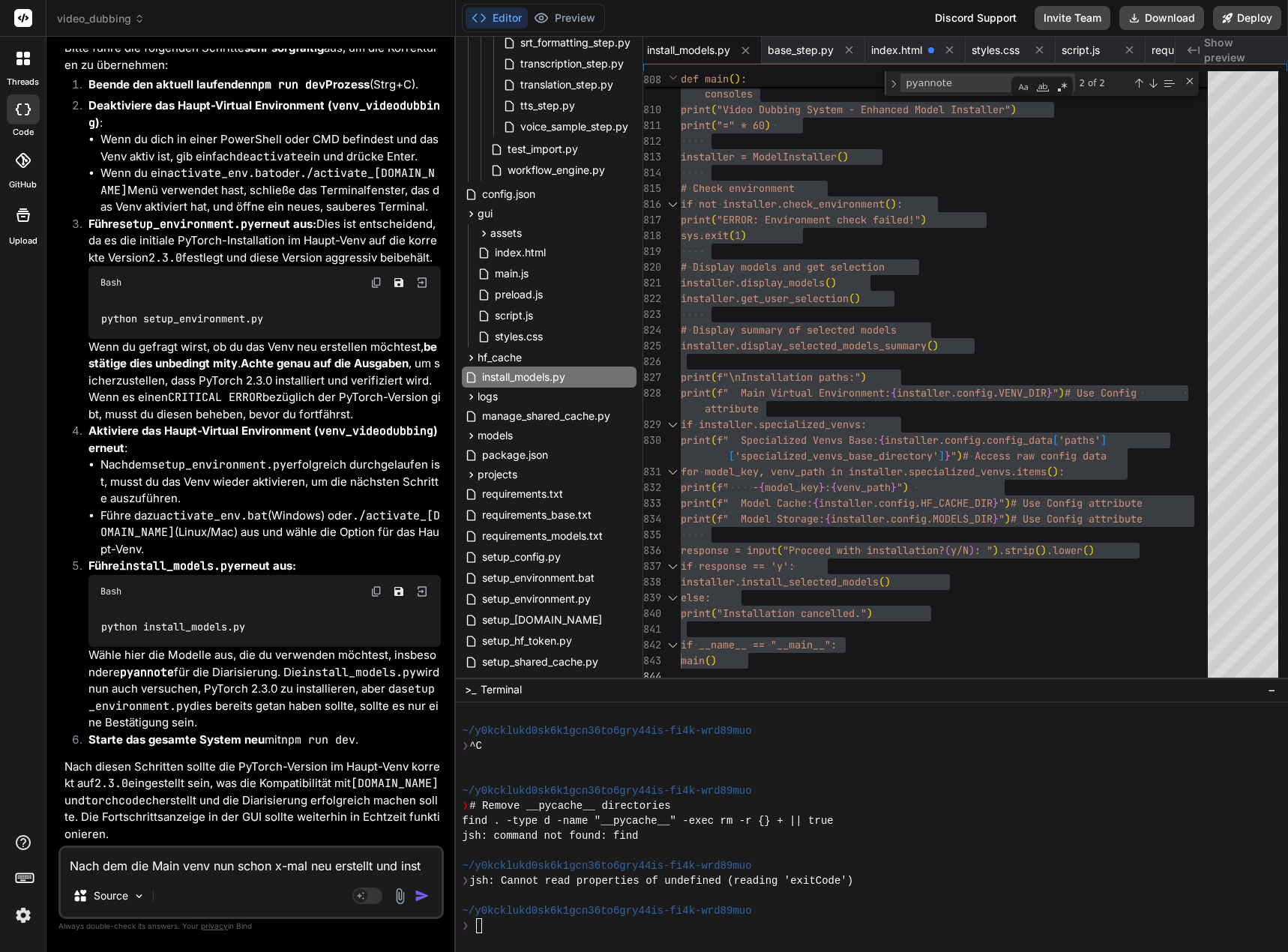
type textarea "x"
type textarea "Nach dem die Main venv nun schon x-mal neu erstellt und instal"
type textarea "x"
type textarea "Nach dem die Main venv nun schon x-mal neu erstellt und install"
type textarea "x"
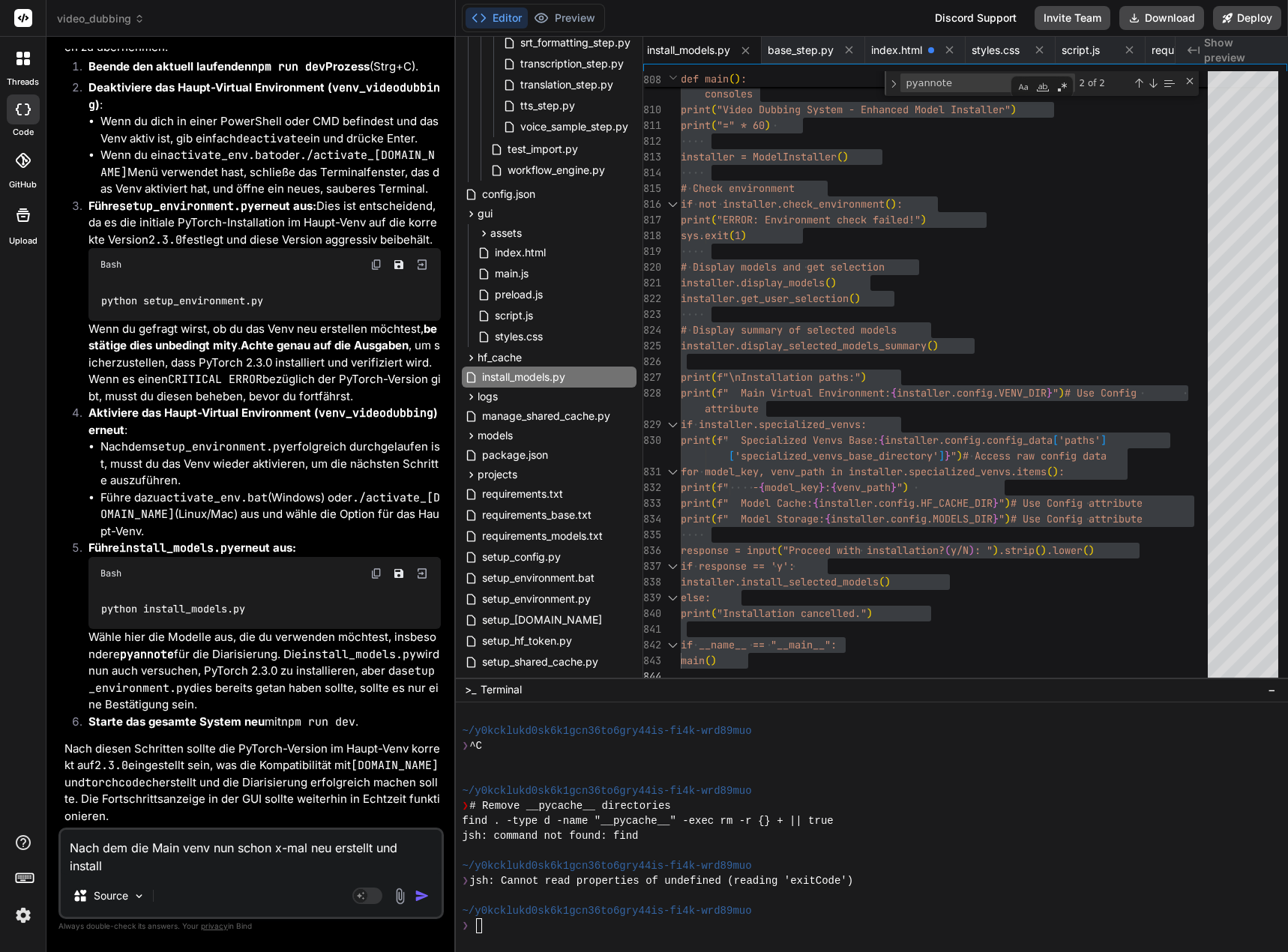
type textarea "Nach dem die Main venv nun schon x-mal neu erstellt und install_"
type textarea "x"
type textarea "Nach dem die Main venv nun schon x-mal neu erstellt und install_m"
type textarea "x"
type textarea "Nach dem die Main venv nun schon x-mal neu erstellt und install_mo"
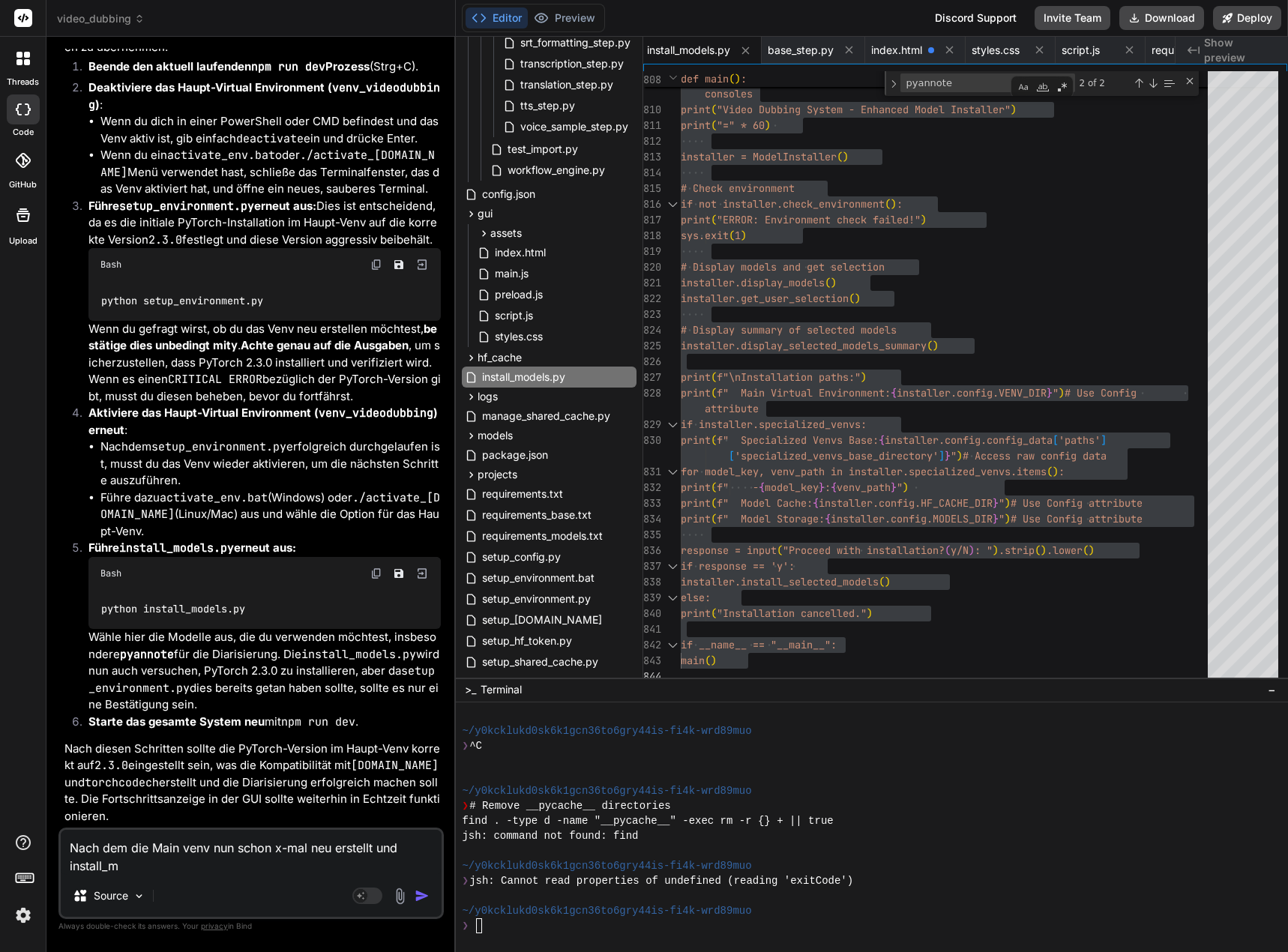
type textarea "x"
type textarea "Nach dem die Main venv nun schon x-mal neu erstellt und install_mod"
type textarea "x"
type textarea "Nach dem die Main venv nun schon x-mal neu erstellt und install_mode"
type textarea "x"
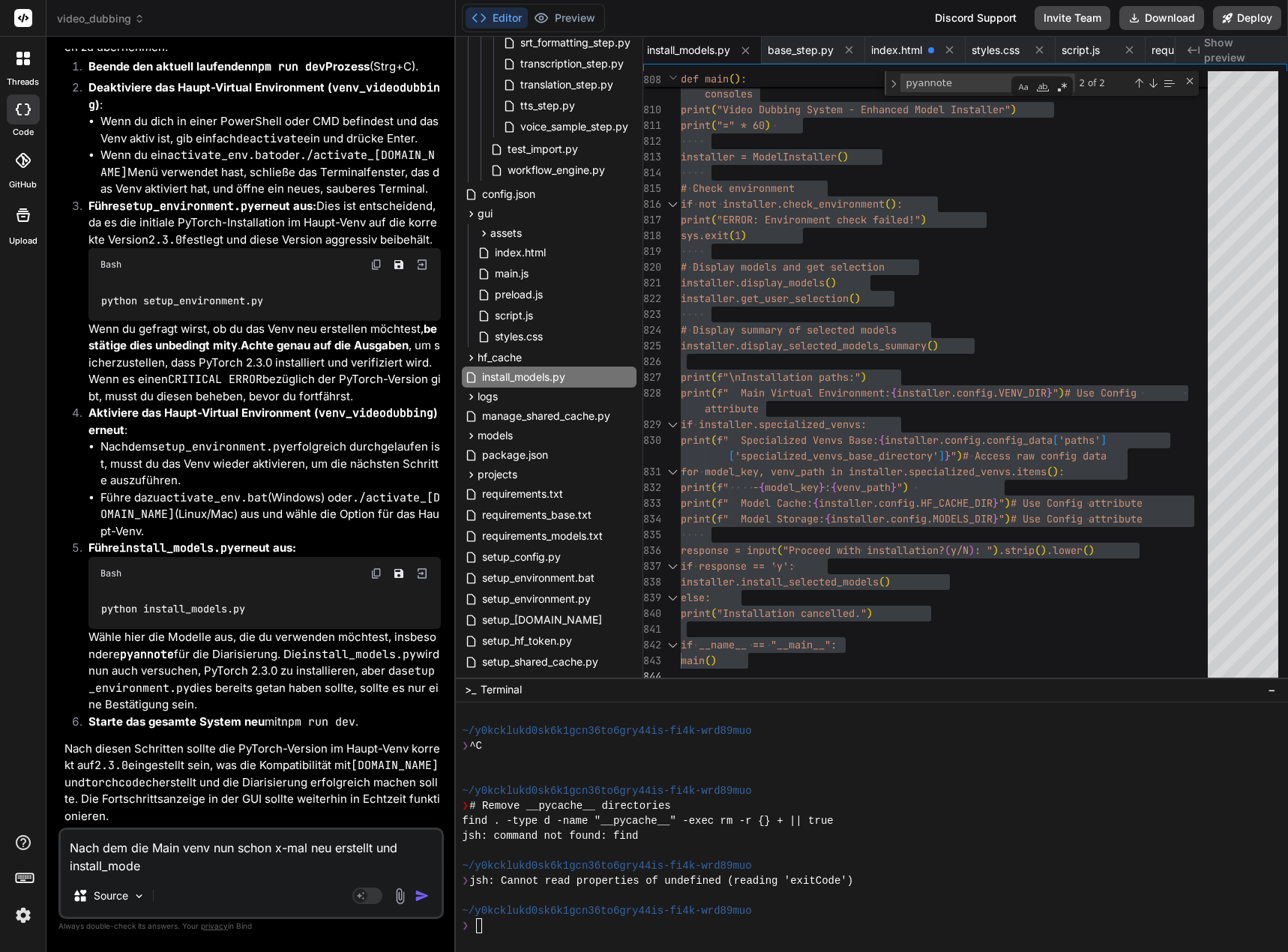
type textarea "Nach dem die Main venv nun schon x-mal neu erstellt und install_model"
type textarea "x"
type textarea "Nach dem die Main venv nun schon x-mal neu erstellt und install_models"
type textarea "x"
type textarea "Nach dem die Main venv nun schon x-mal neu erstellt und install_models."
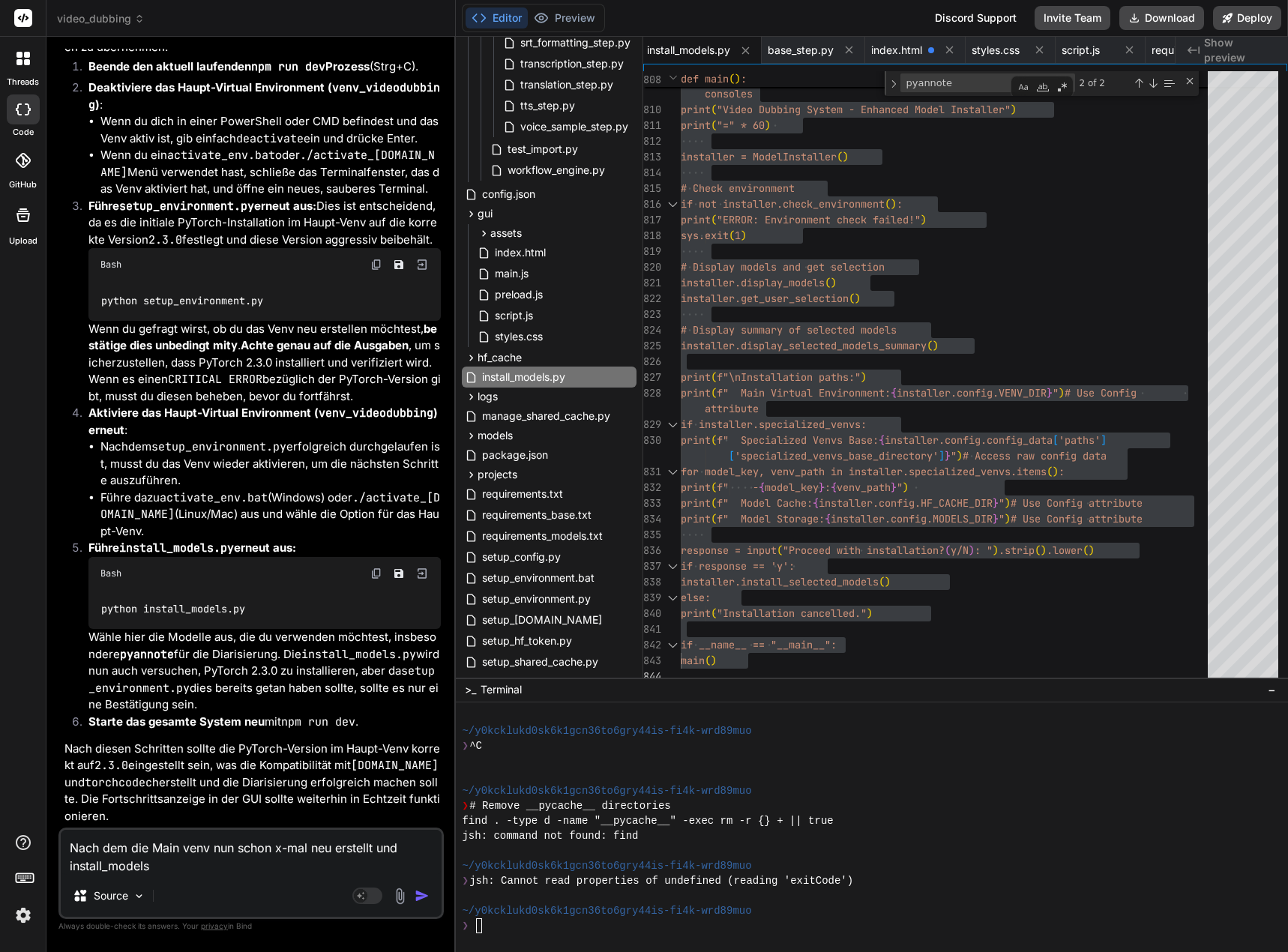
type textarea "x"
type textarea "Nach dem die Main venv nun schon x-mal neu erstellt und install_models.p"
type textarea "x"
type textarea "Nach dem die Main venv nun schon x-mal neu erstellt und install_models.py"
type textarea "x"
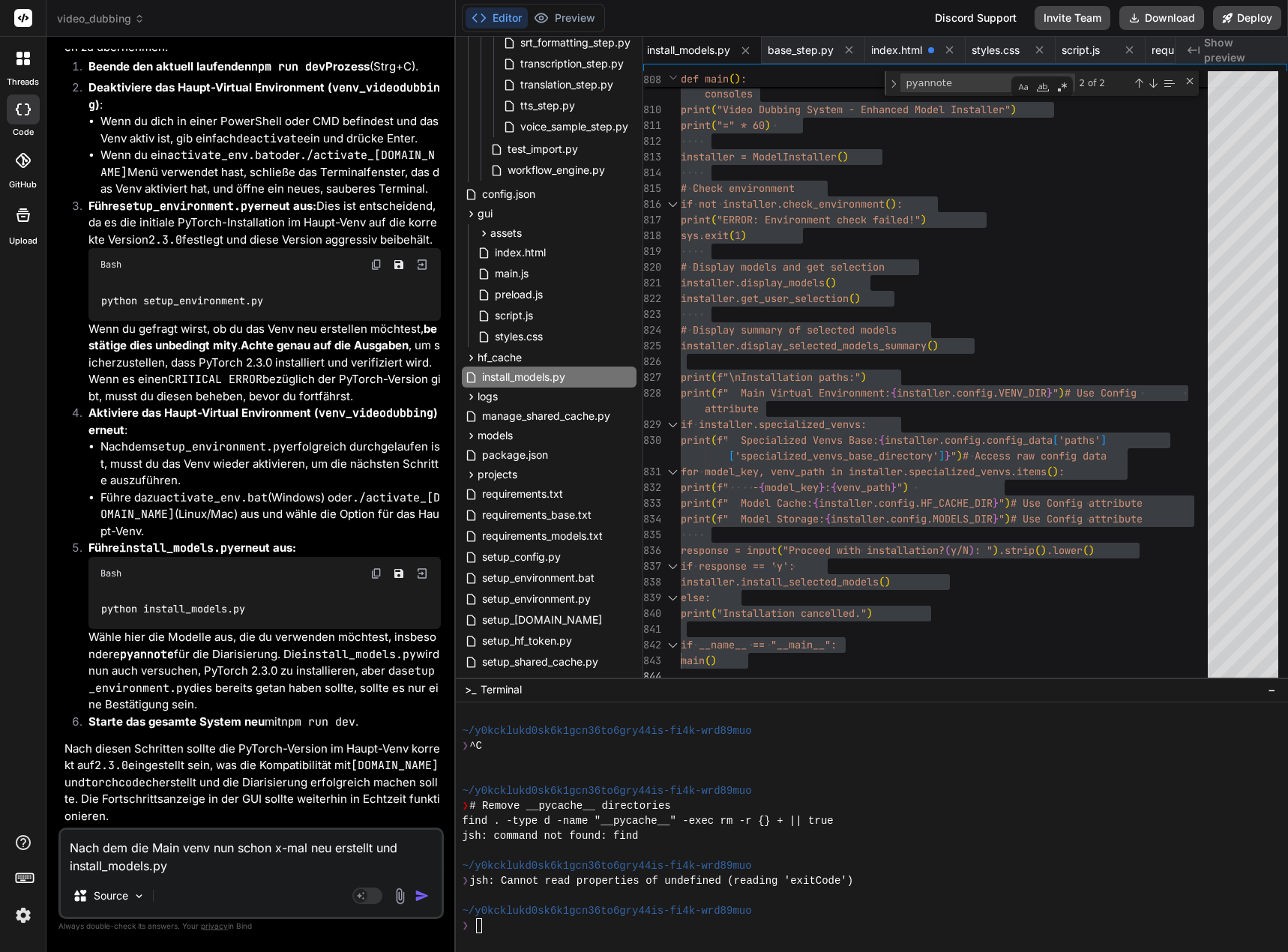
type textarea "Nach dem die Main venv nun schon x-mal neu erstellt und install_models.py"
type textarea "x"
type textarea "Nach dem die Main venv nun schon x-mal neu erstellt und install_models.py a"
type textarea "x"
type textarea "Nach dem die Main venv nun schon x-mal neu erstellt und install_models.py au"
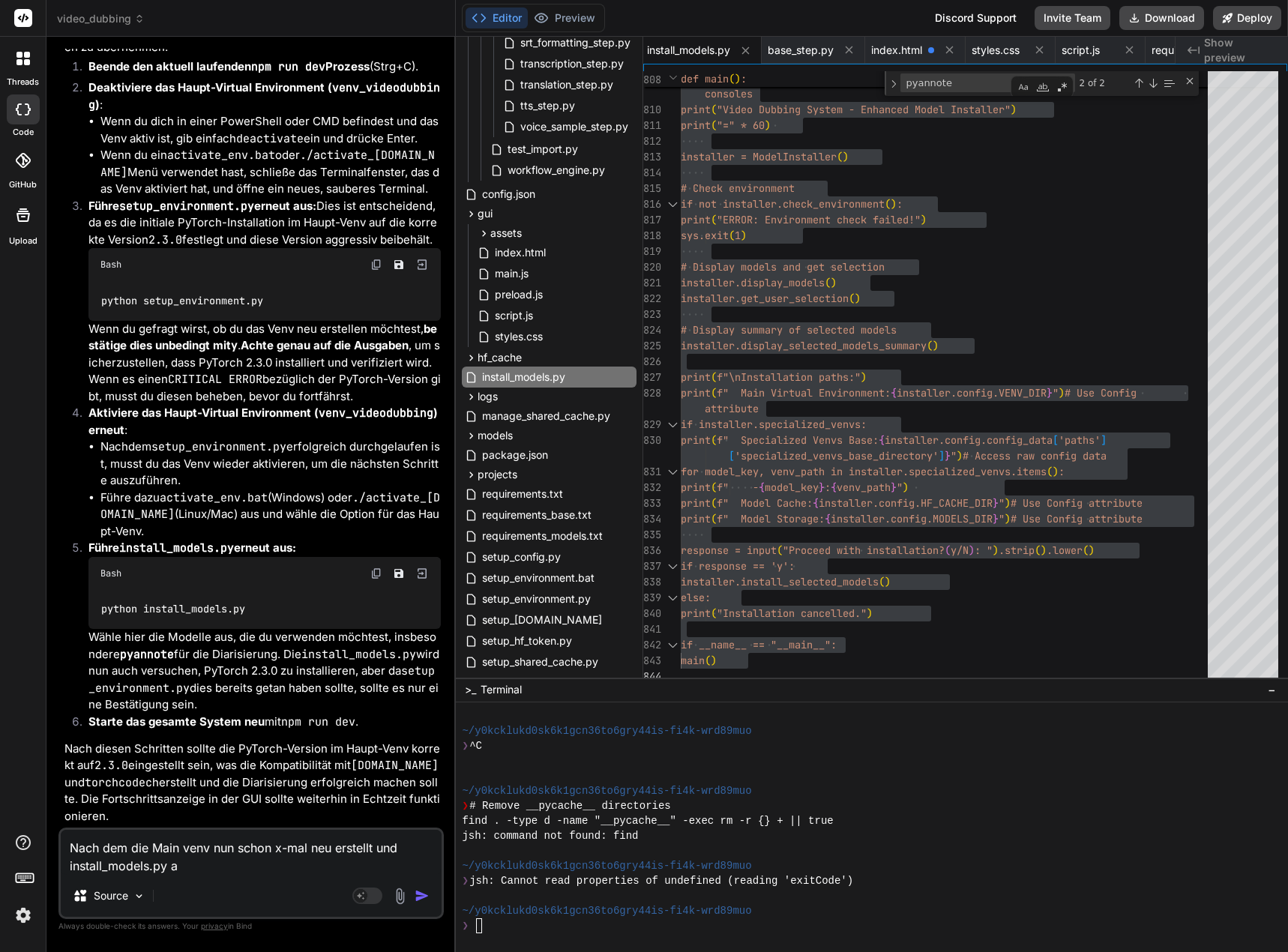
type textarea "x"
type textarea "Nach dem die Main venv nun schon x-mal neu erstellt und install_models.py aus"
type textarea "x"
type textarea "Nach dem die Main venv nun schon x-mal neu erstellt und install_models.py ausg"
type textarea "x"
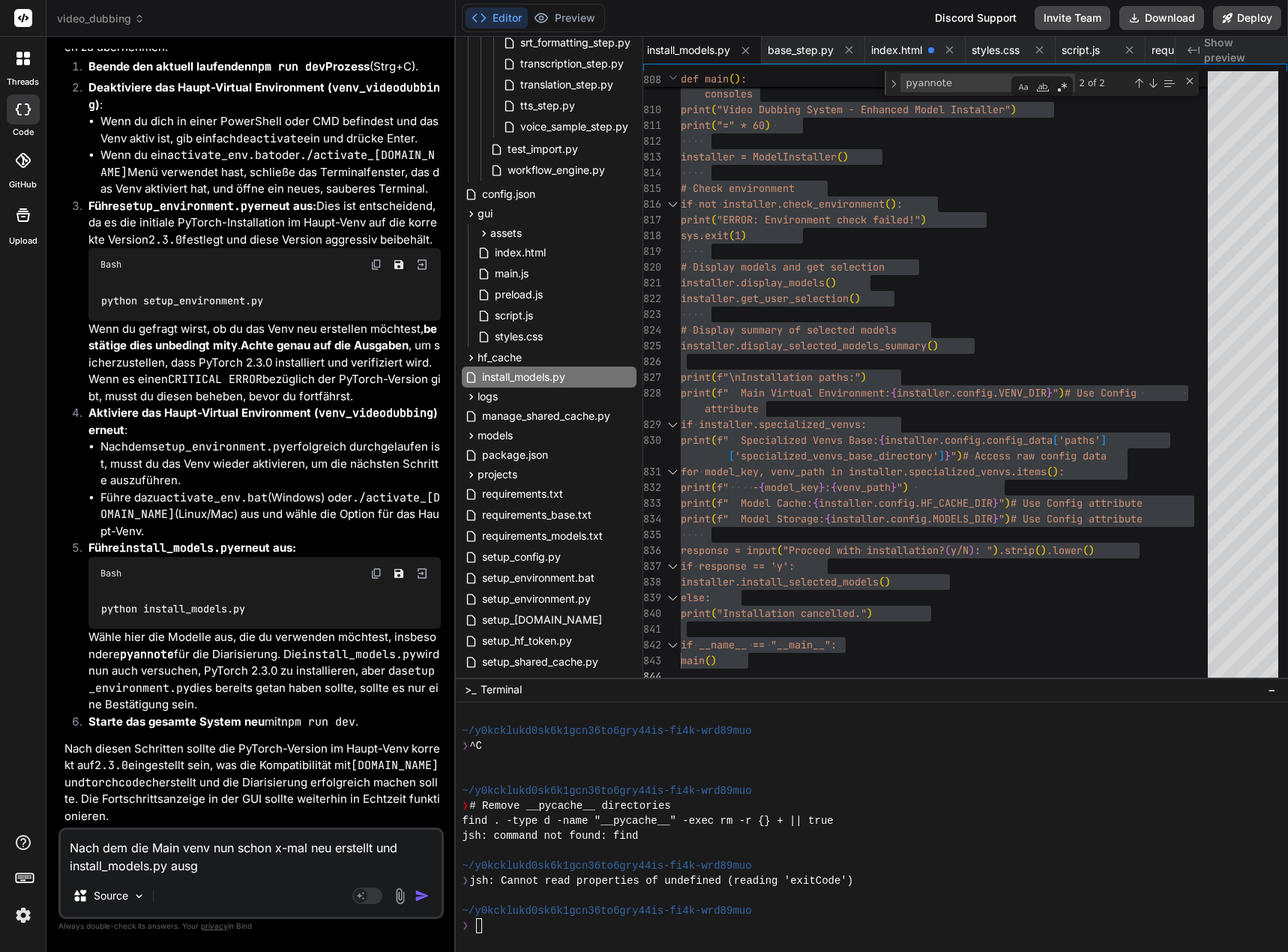
type textarea "Nach dem die Main venv nun schon x-mal neu erstellt und install_models.py ausge"
type textarea "x"
type textarea "Nach dem die Main venv nun schon x-mal neu erstellt und install_models.py ausgef"
type textarea "x"
type textarea "Nach dem die Main venv nun schon x-mal neu erstellt und install_models.py ausge…"
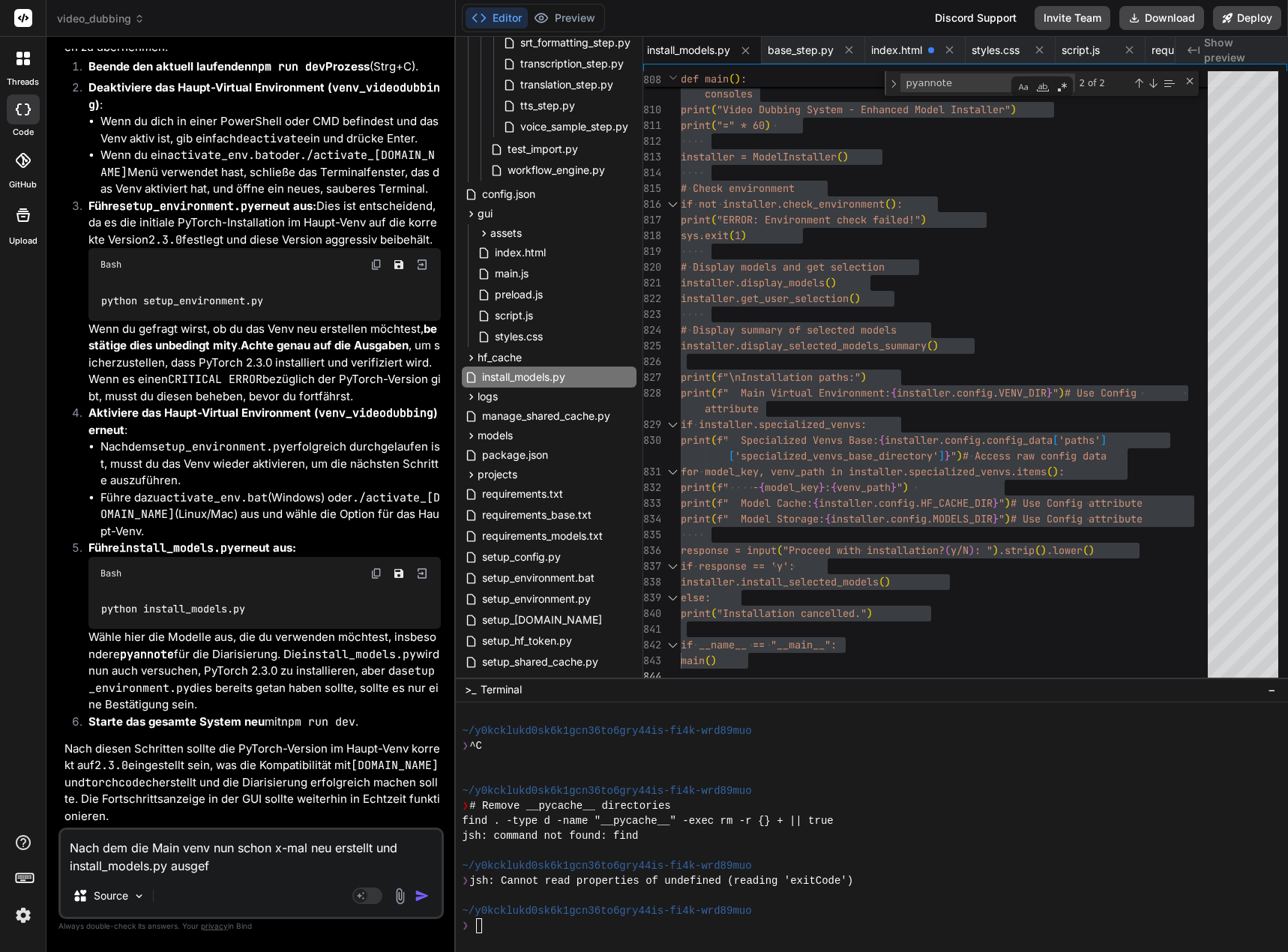
type textarea "x"
type textarea "Nach dem die Main venv nun schon x-mal neu erstellt und install_models.py ausge…"
type textarea "x"
type textarea "Nach dem die Main venv nun schon x-mal neu erstellt und install_models.py ausge…"
type textarea "x"
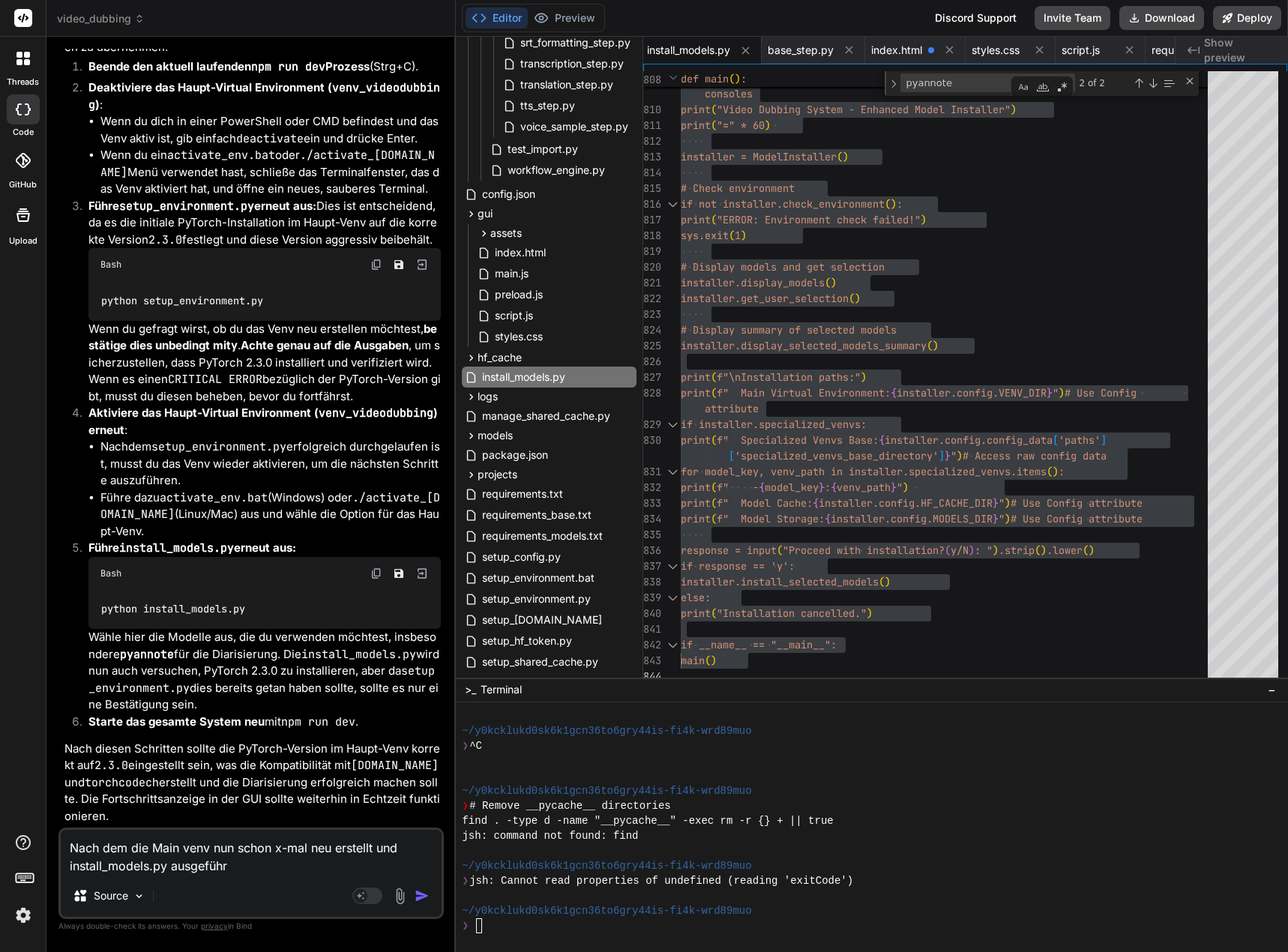
type textarea "Nach dem die Main venv nun schon x-mal neu erstellt und install_models.py ausge…"
type textarea "x"
type textarea "Nach dem die Main venv nun schon x-mal neu erstellt und install_models.py fausg…"
type textarea "x"
type textarea "Nach dem die Main venv nun schon x-mal neu erstellt und install_models.py füaus…"
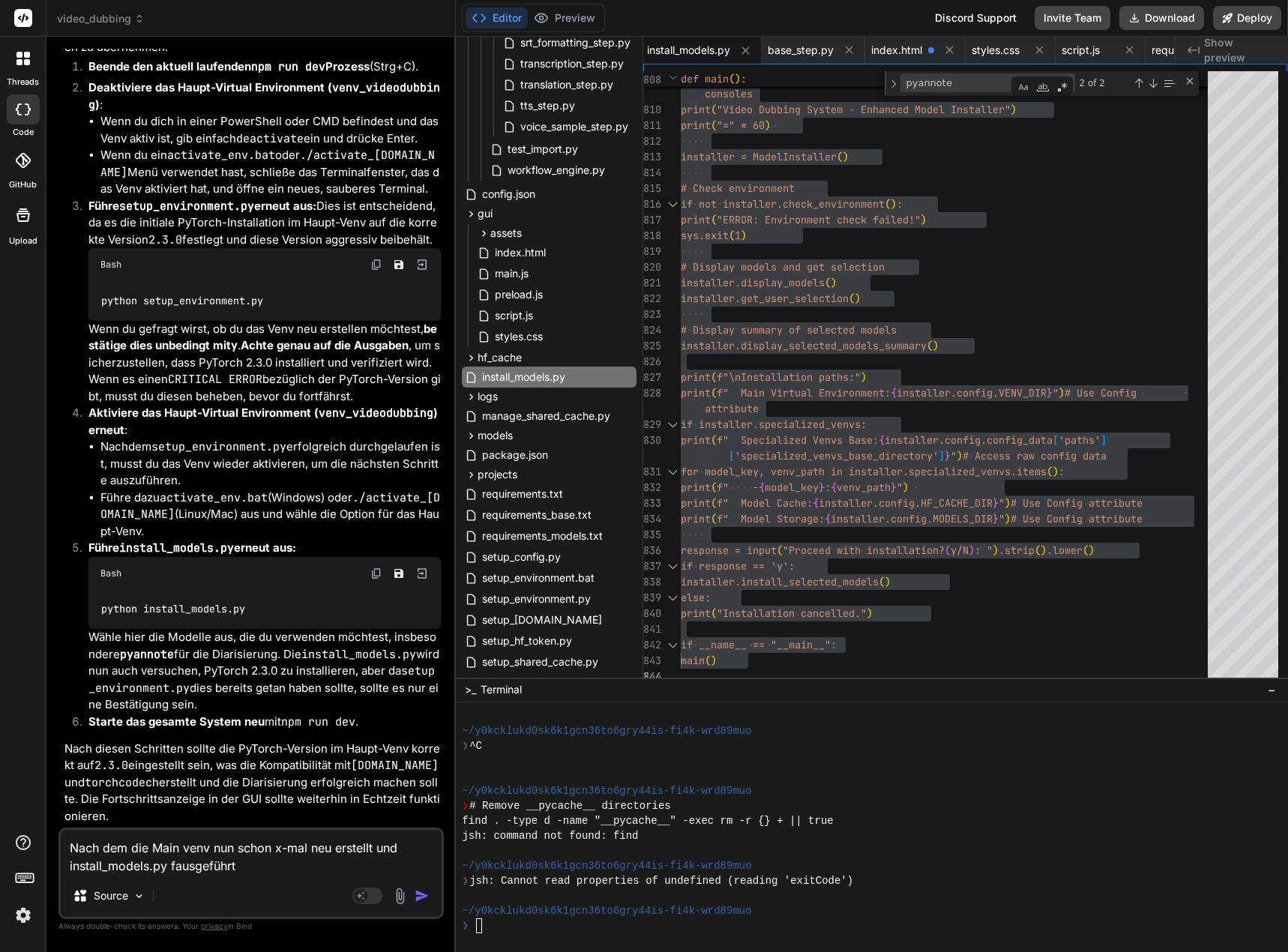
type textarea "x"
type textarea "Nach dem die Main venv nun schon x-mal neu erstellt und install_models.py fürau…"
type textarea "x"
type textarea "Nach dem die Main venv nun schon x-mal neu erstellt und install_models.py für a…"
type textarea "x"
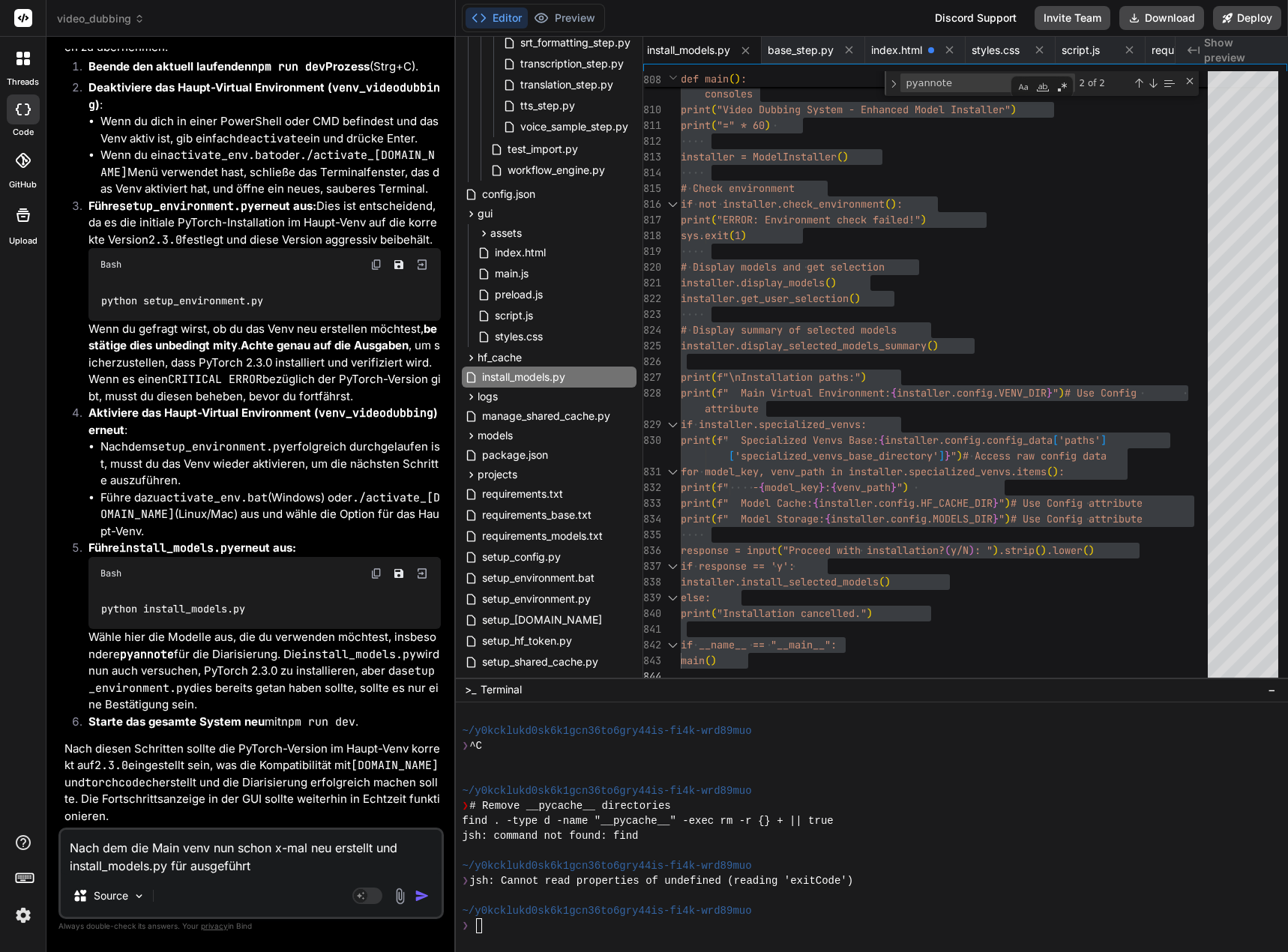
type textarea "Nach dem die Main venv nun schon x-mal neu erstellt und install_models.py für p…"
type textarea "x"
type textarea "Nach dem die Main venv nun schon x-mal neu erstellt und install_models.py für p…"
type textarea "x"
type textarea "Nach dem die Main venv nun schon x-mal neu erstellt und install_models.py für p…"
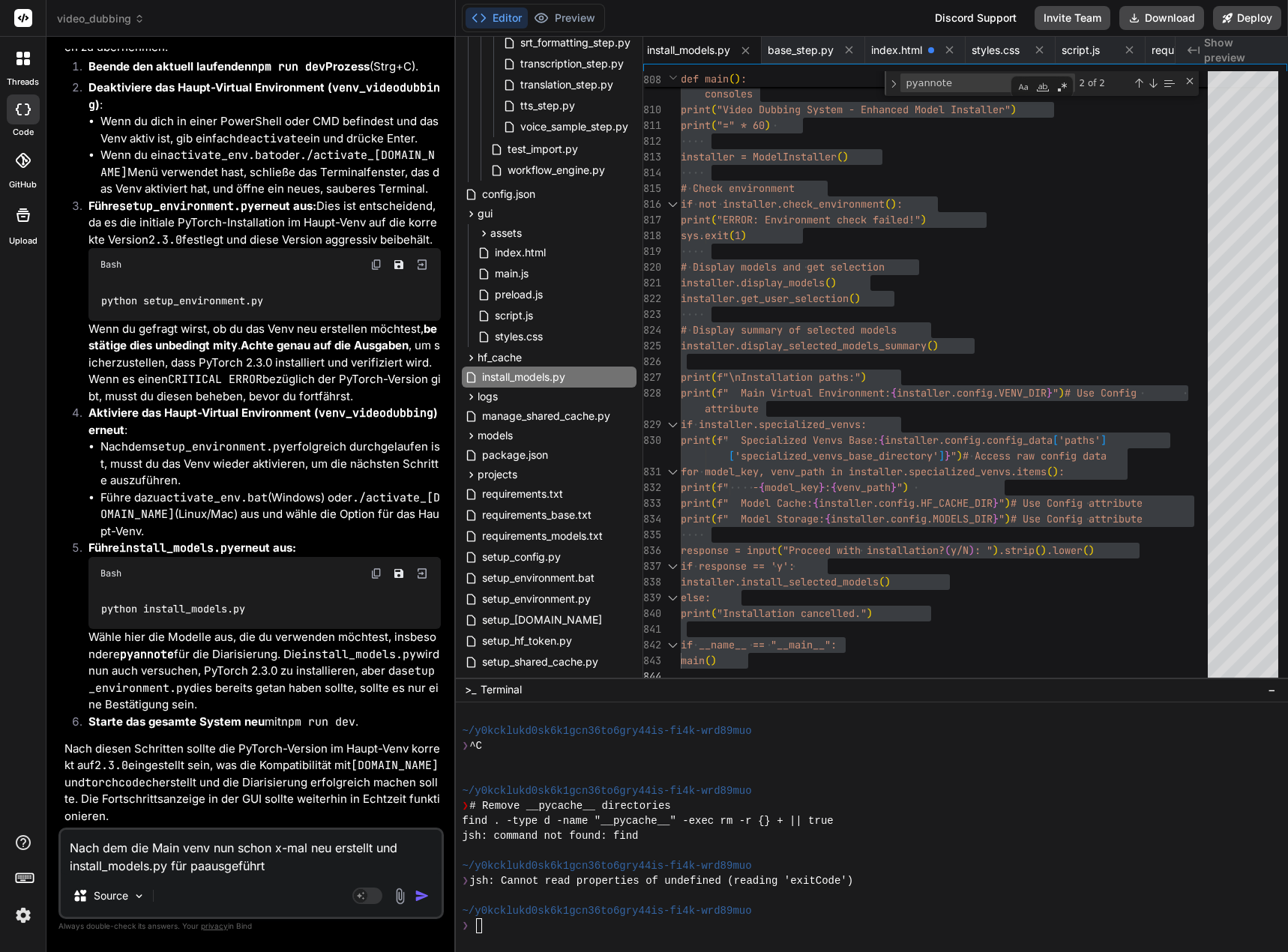
type textarea "x"
type textarea "Nach dem die Main venv nun schon x-mal neu erstellt und install_models.py für p…"
type textarea "x"
type textarea "Nach dem die Main venv nun schon x-mal neu erstellt und install_models.py für p…"
type textarea "x"
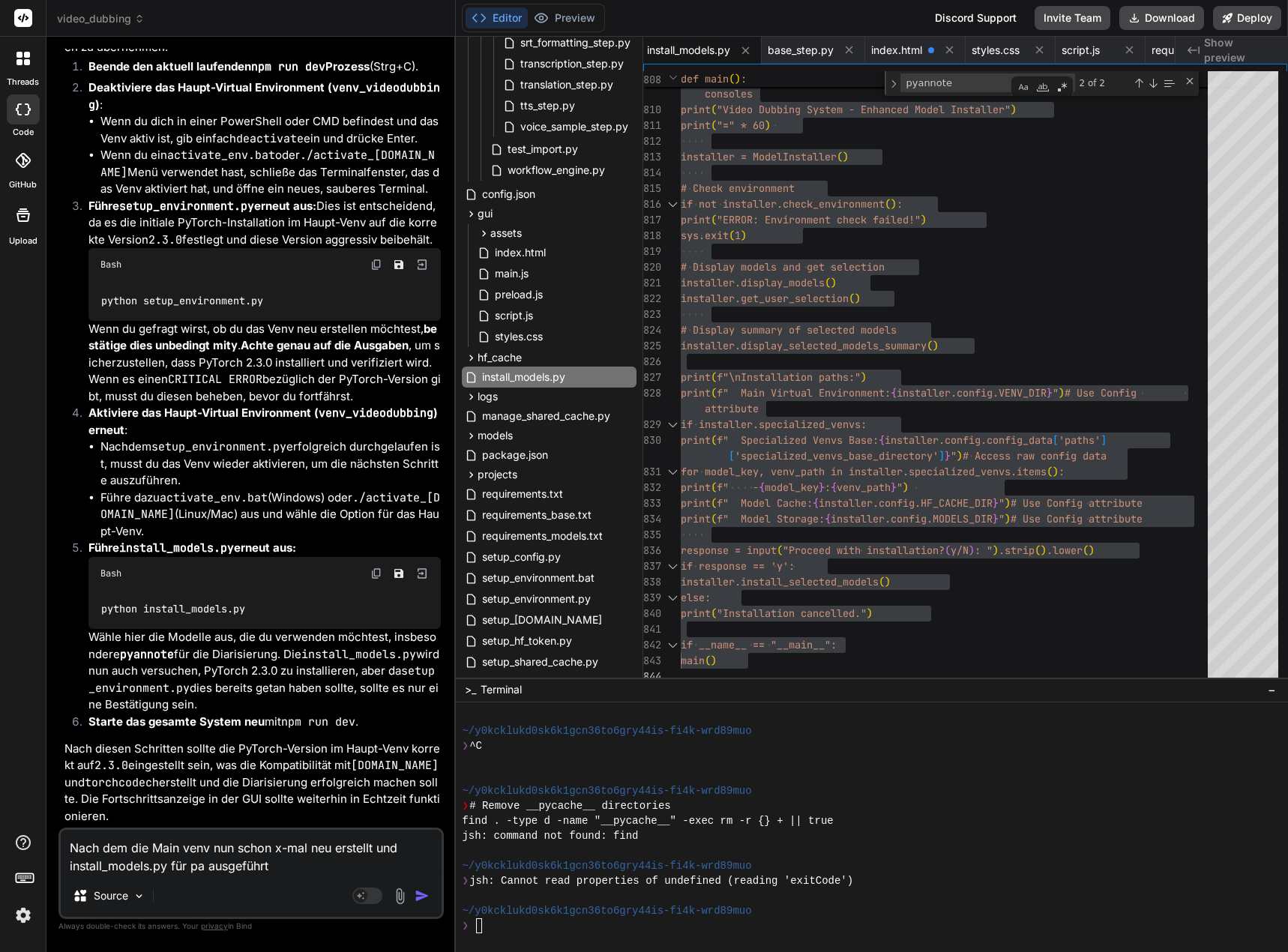
type textarea "Nach dem die Main venv nun schon x-mal neu erstellt und install_models.py für p…"
type textarea "x"
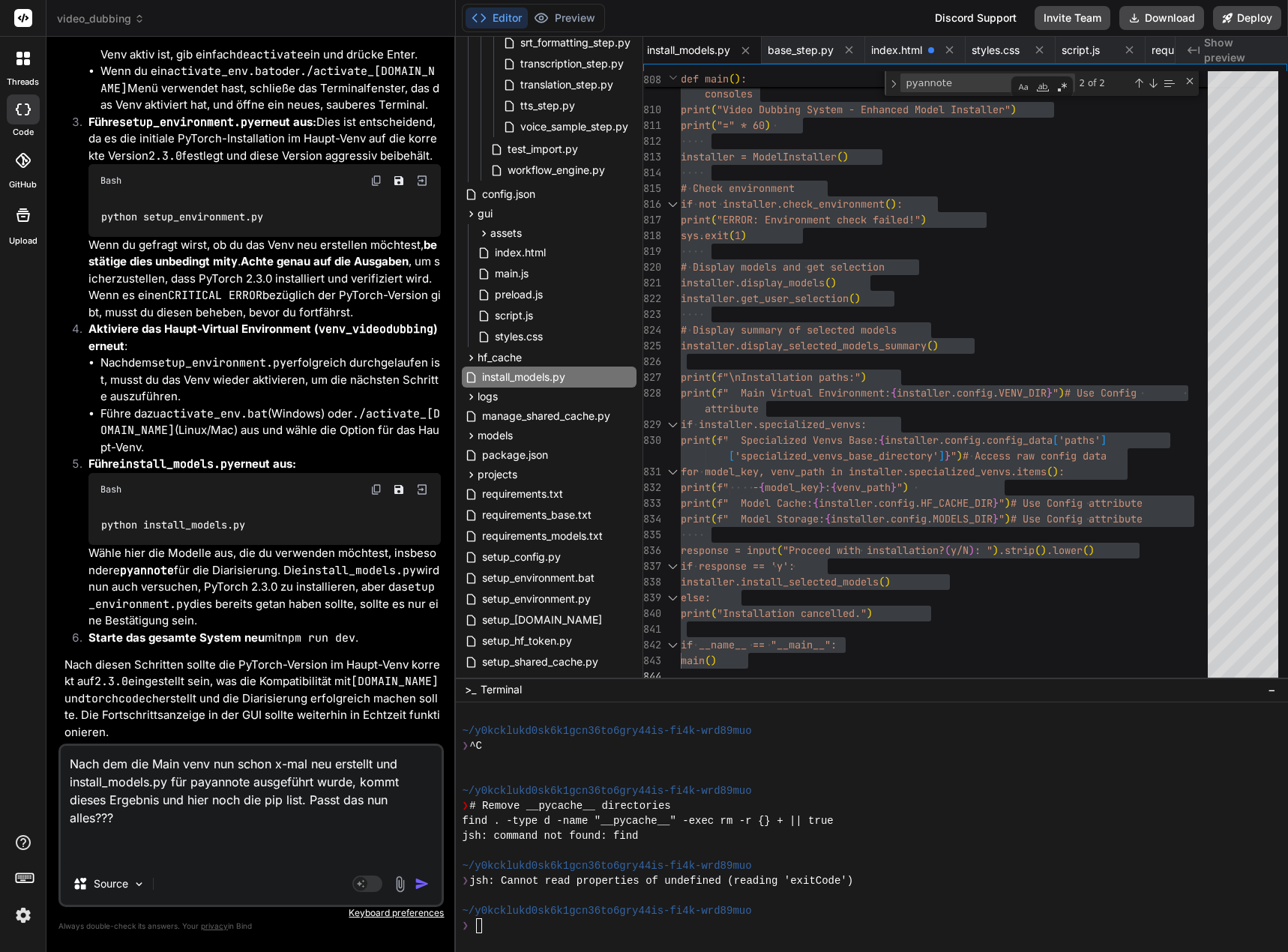
click at [161, 800] on textarea "Nach dem die Main venv nun schon x-mal neu erstellt und install_models.py für p…" at bounding box center [251, 804] width 381 height 117
click at [70, 760] on textarea "Nach dem die Main venv nun schon x-mal neu erstellt und install_models.py für p…" at bounding box center [251, 804] width 381 height 117
paste textarea "PS D:\_Projekte\Syn_PRG1\[DOMAIN_NAME]\video-dubbing-system> python setup_envir…"
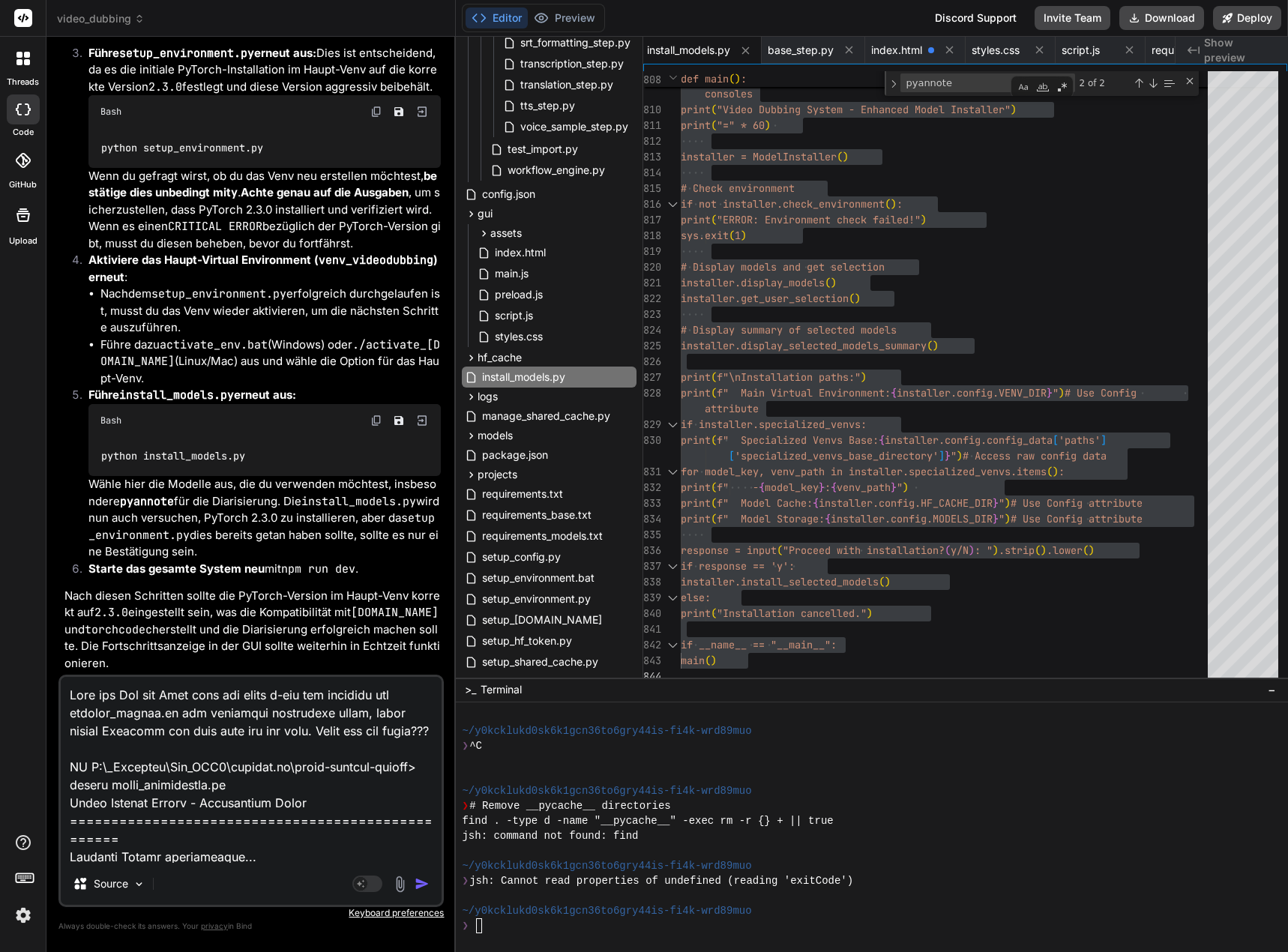
click at [375, 117] on img at bounding box center [377, 112] width 12 height 12
drag, startPoint x: 168, startPoint y: 690, endPoint x: 302, endPoint y: 726, distance: 138.8
click at [302, 726] on textarea at bounding box center [251, 769] width 381 height 186
paste textarea "python setup_environment.py"
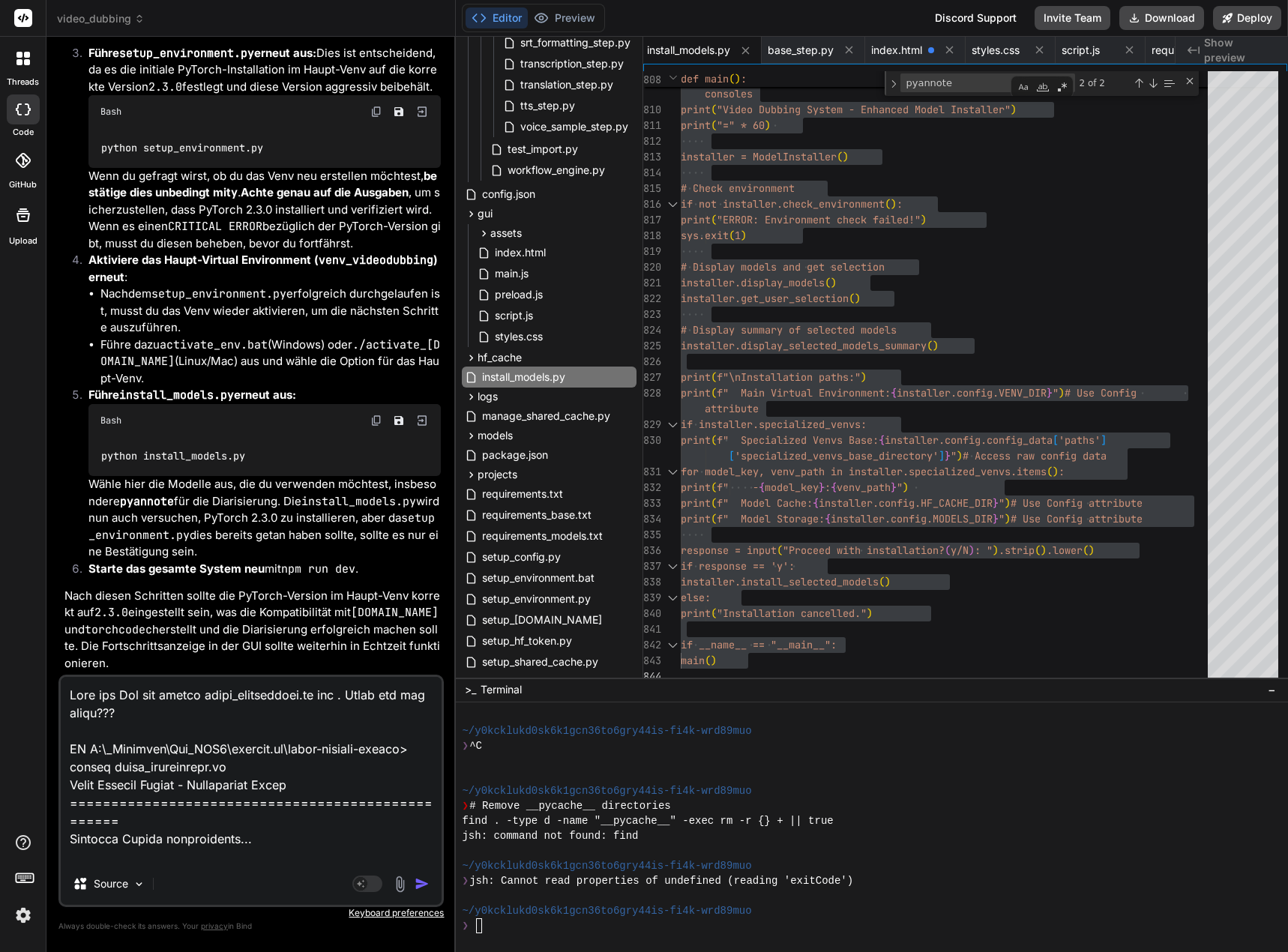
drag, startPoint x: 374, startPoint y: 593, endPoint x: 373, endPoint y: 638, distance: 45.0
click at [374, 426] on img at bounding box center [377, 420] width 12 height 12
click at [359, 698] on textarea at bounding box center [251, 769] width 381 height 186
paste textarea "python install_models.py"
click at [329, 712] on textarea at bounding box center [251, 769] width 381 height 186
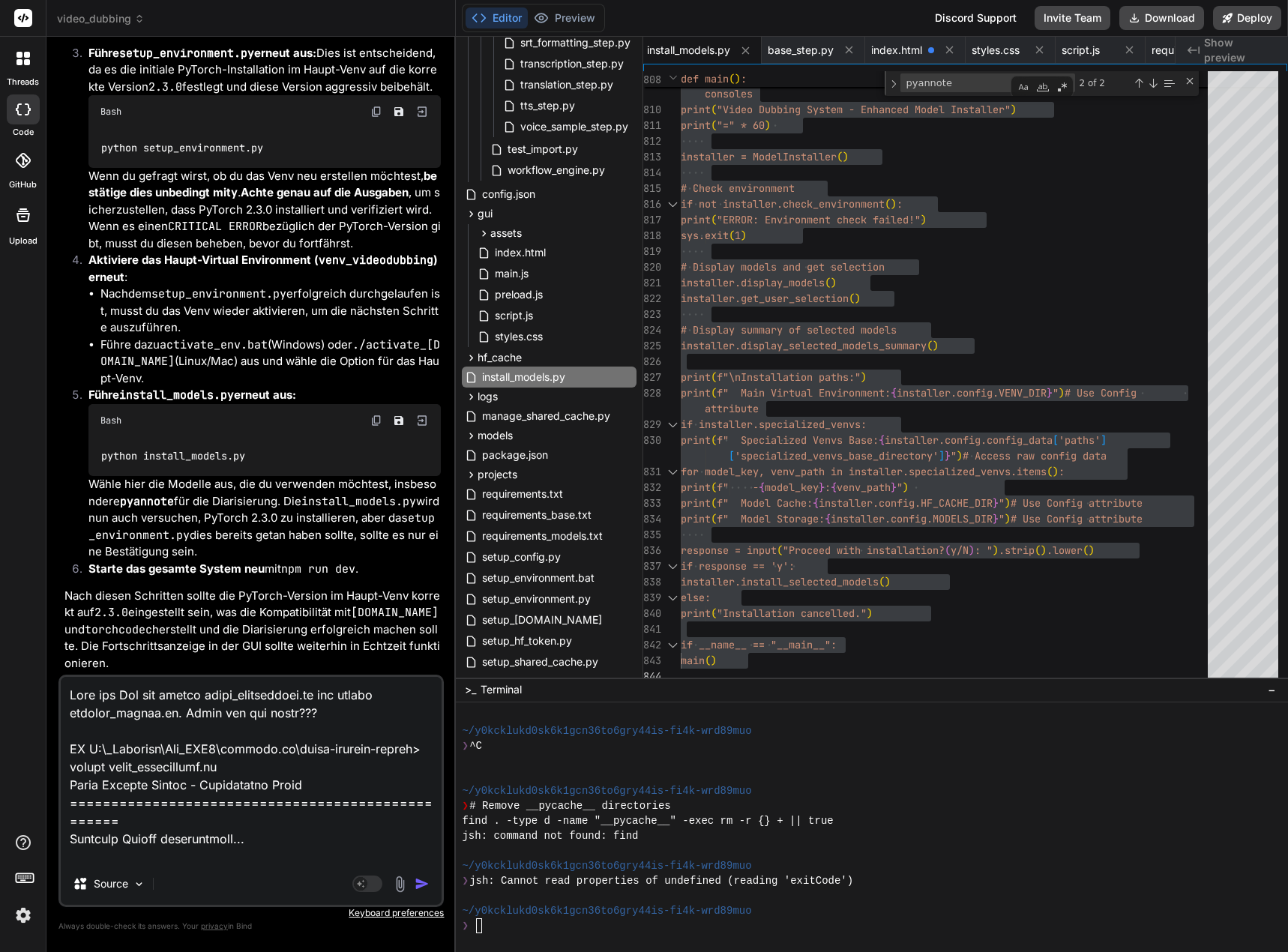
drag, startPoint x: 256, startPoint y: 715, endPoint x: 264, endPoint y: 719, distance: 8.9
click at [256, 715] on textarea at bounding box center [251, 769] width 381 height 186
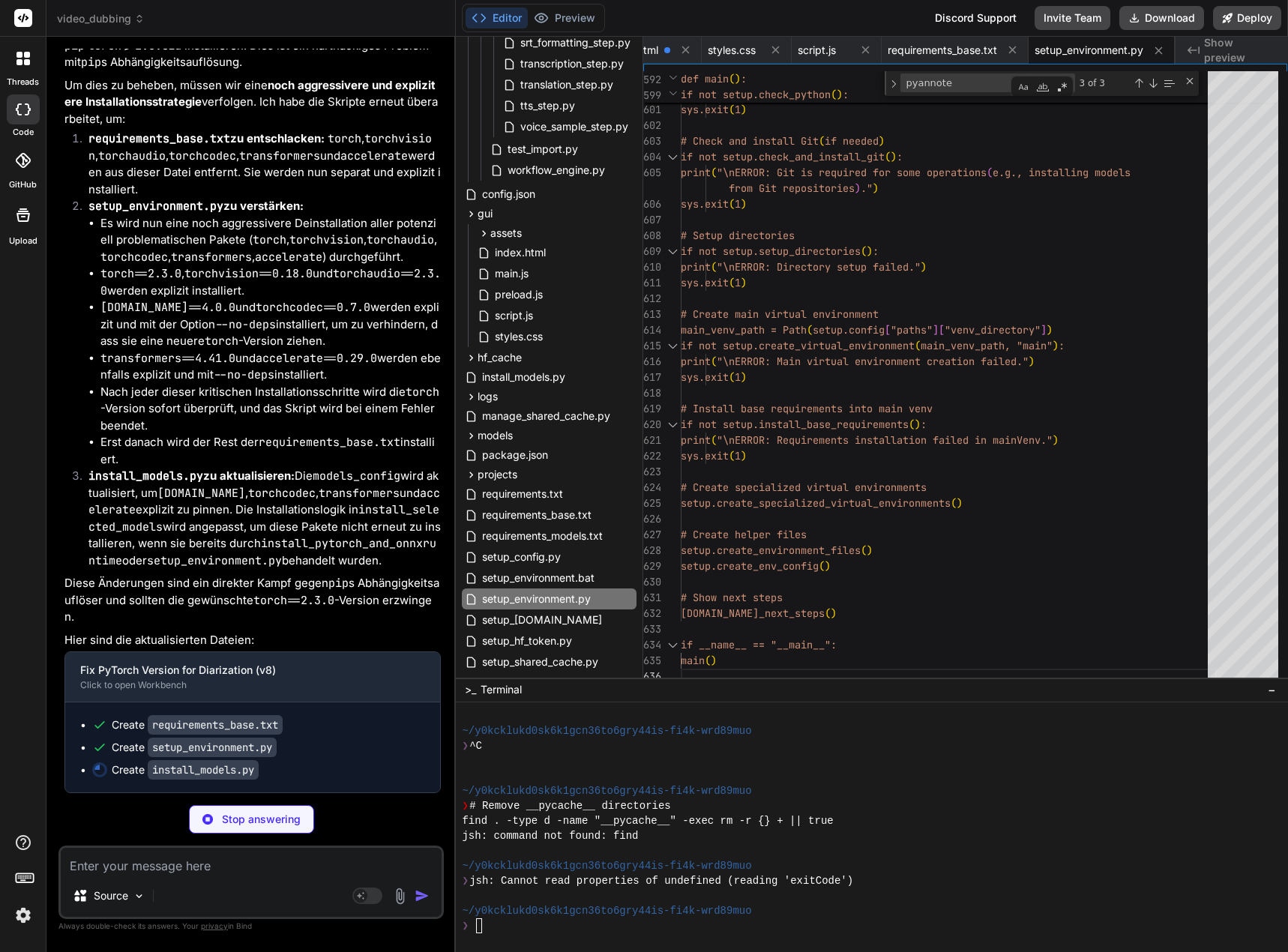
scroll to position [132838, 0]
click at [145, 866] on textarea at bounding box center [251, 861] width 381 height 27
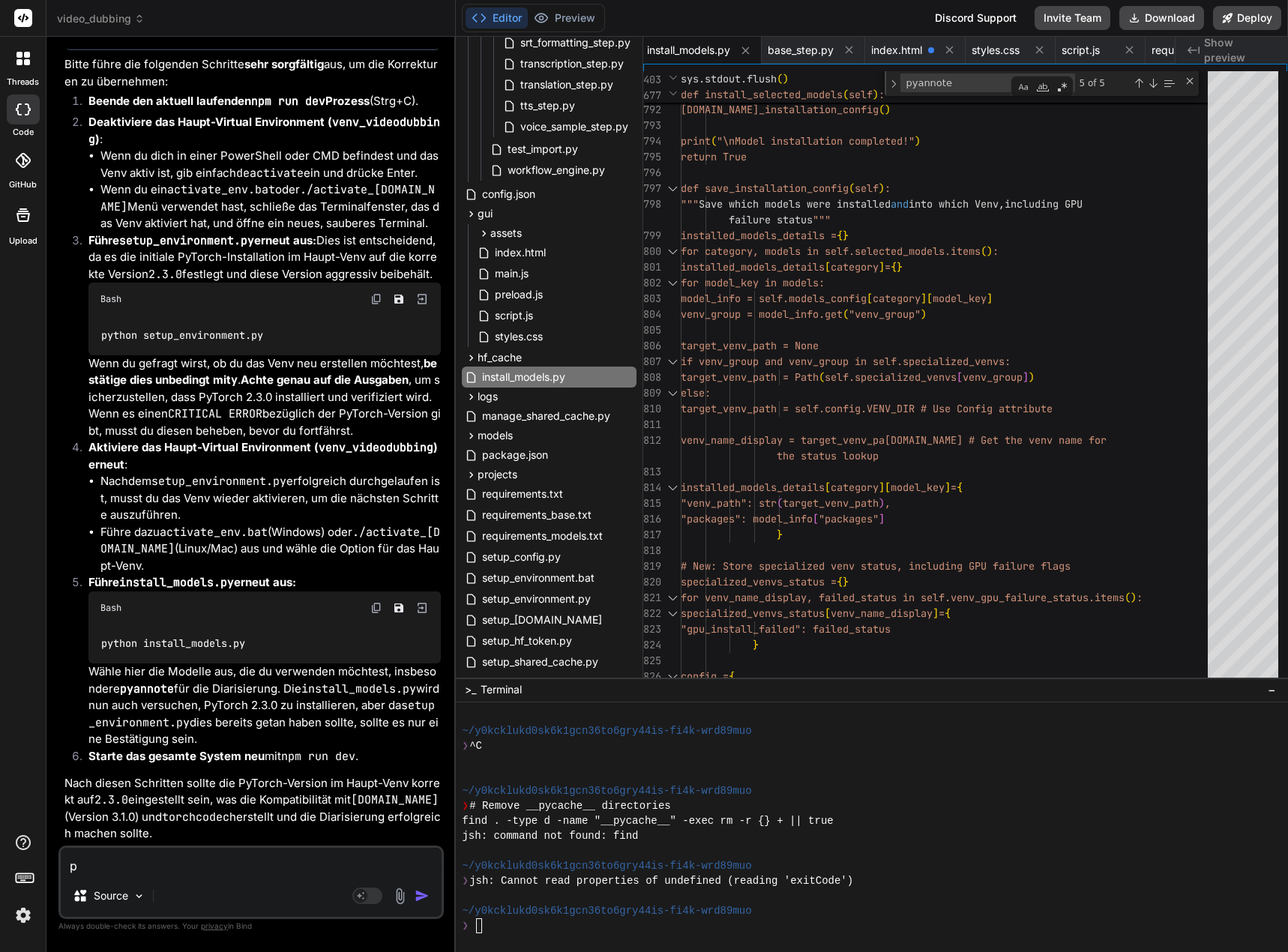
scroll to position [136231, 0]
click at [119, 861] on textarea "p" at bounding box center [251, 861] width 381 height 27
drag, startPoint x: 102, startPoint y: 863, endPoint x: 61, endPoint y: 866, distance: 41.1
click at [61, 866] on textarea "p" at bounding box center [251, 861] width 381 height 27
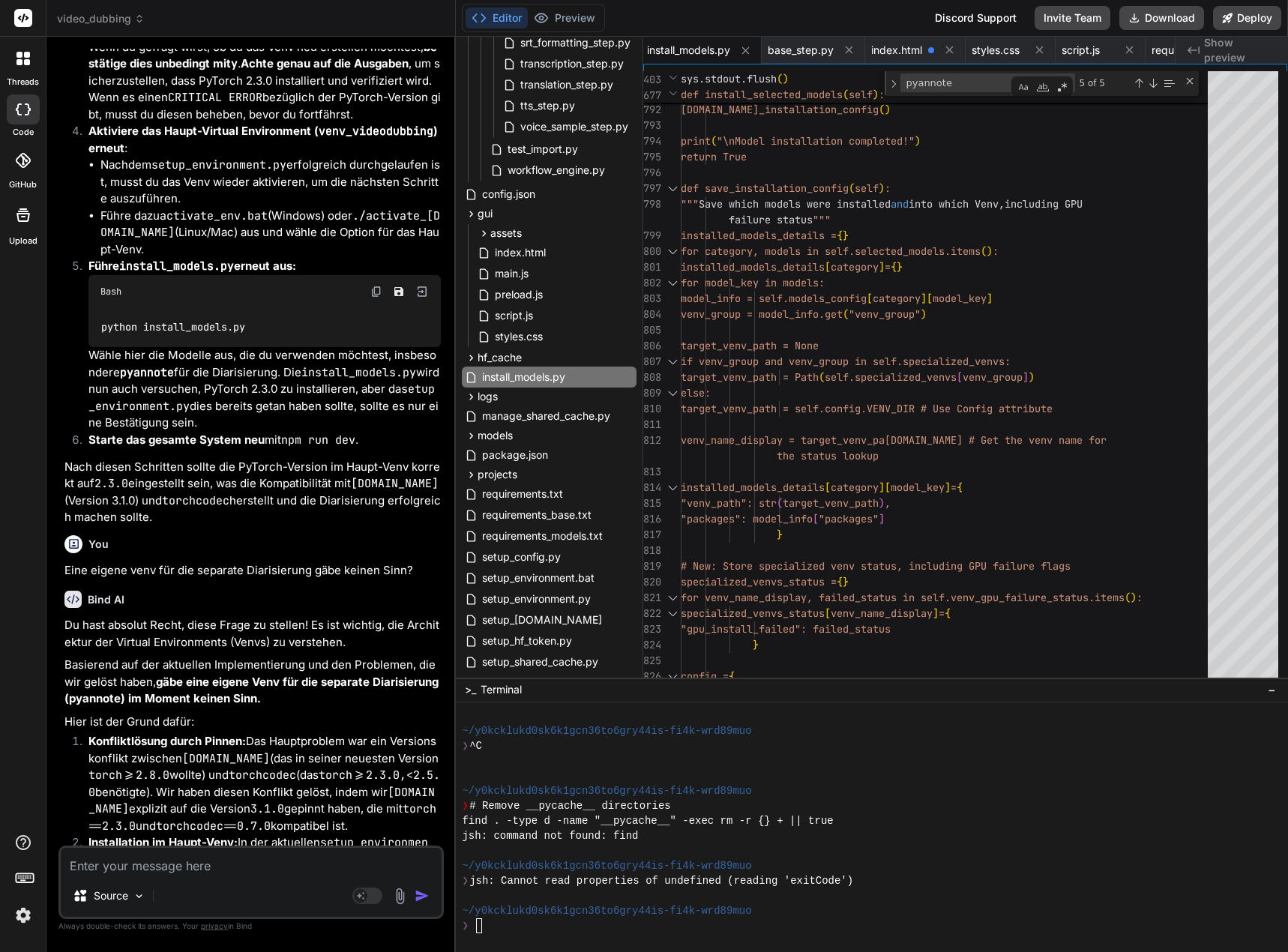
scroll to position [136040, 0]
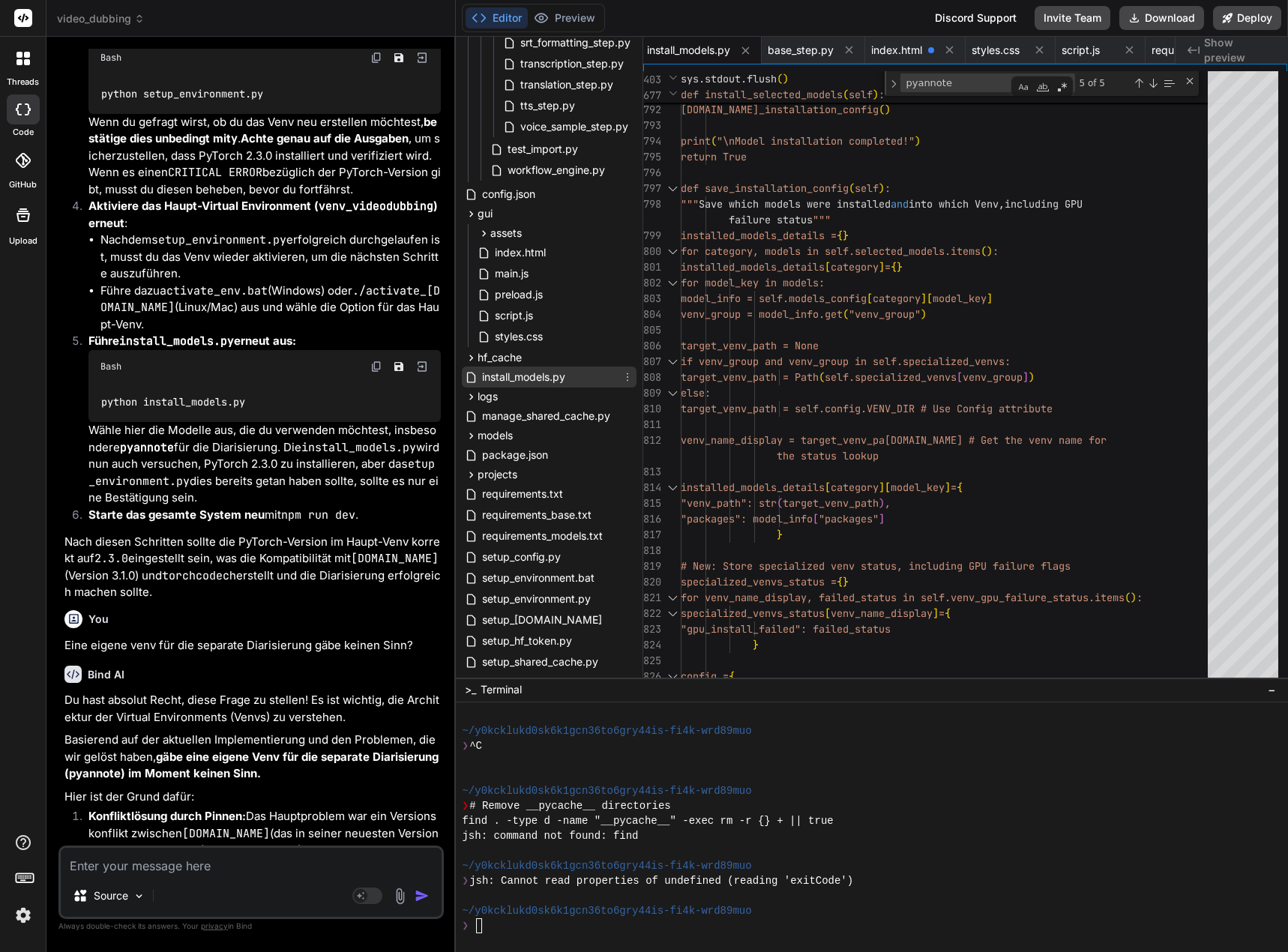
click at [537, 374] on span "install_models.py" at bounding box center [524, 377] width 86 height 18
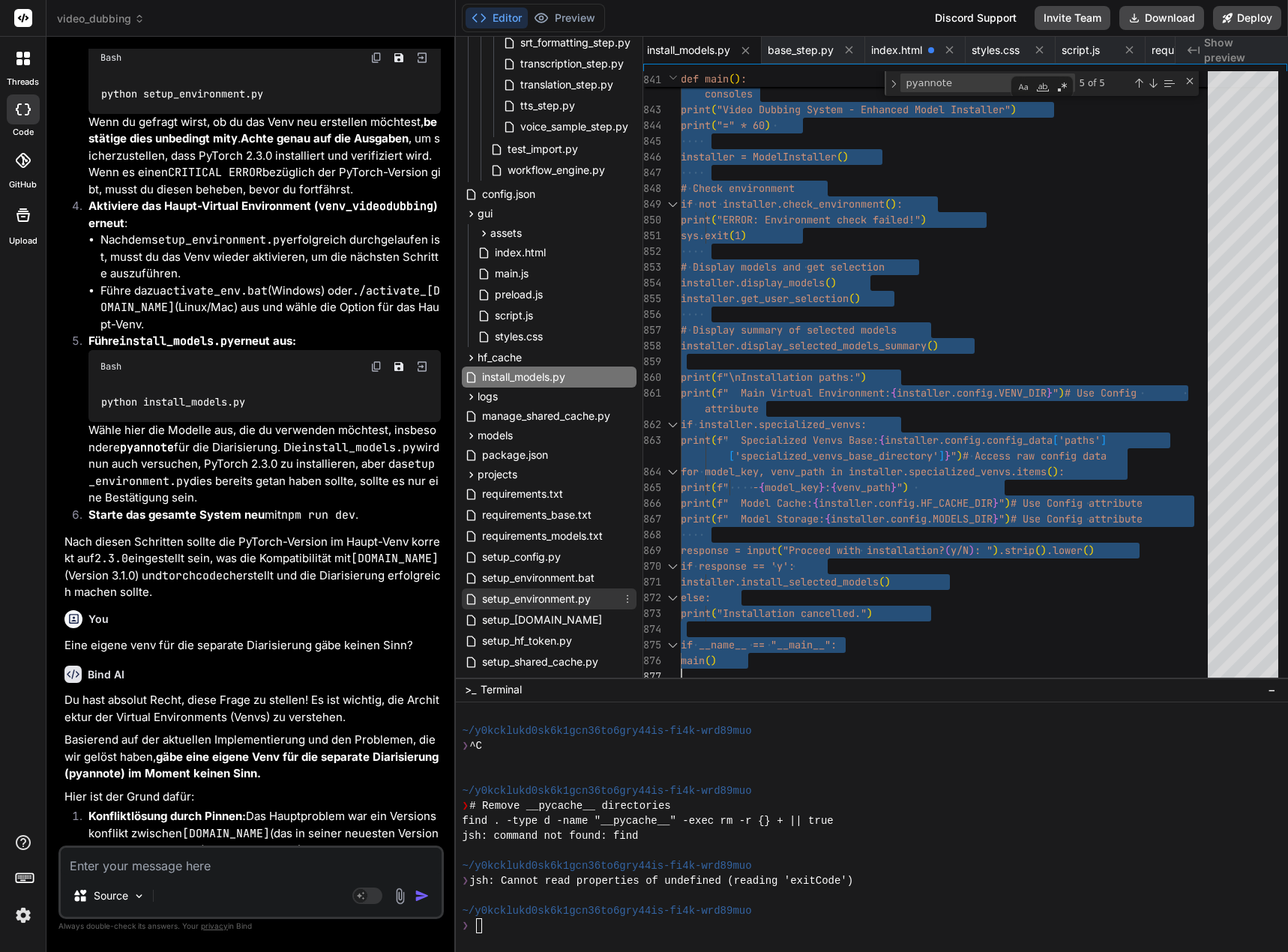
drag, startPoint x: 531, startPoint y: 604, endPoint x: 551, endPoint y: 602, distance: 20.1
click at [531, 604] on span "setup_environment.py" at bounding box center [536, 599] width 111 height 18
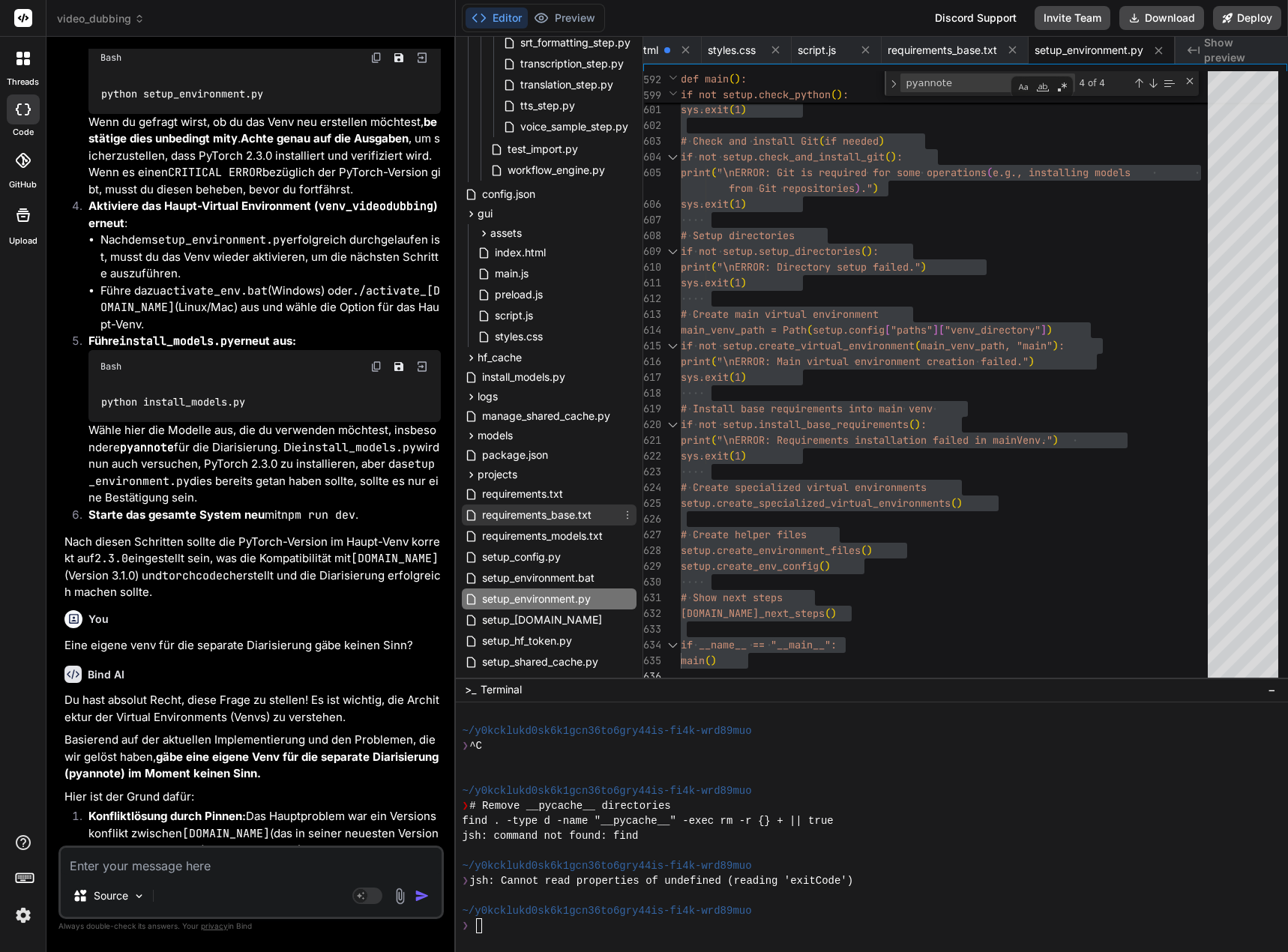
click at [566, 517] on span "requirements_base.txt" at bounding box center [536, 515] width 112 height 18
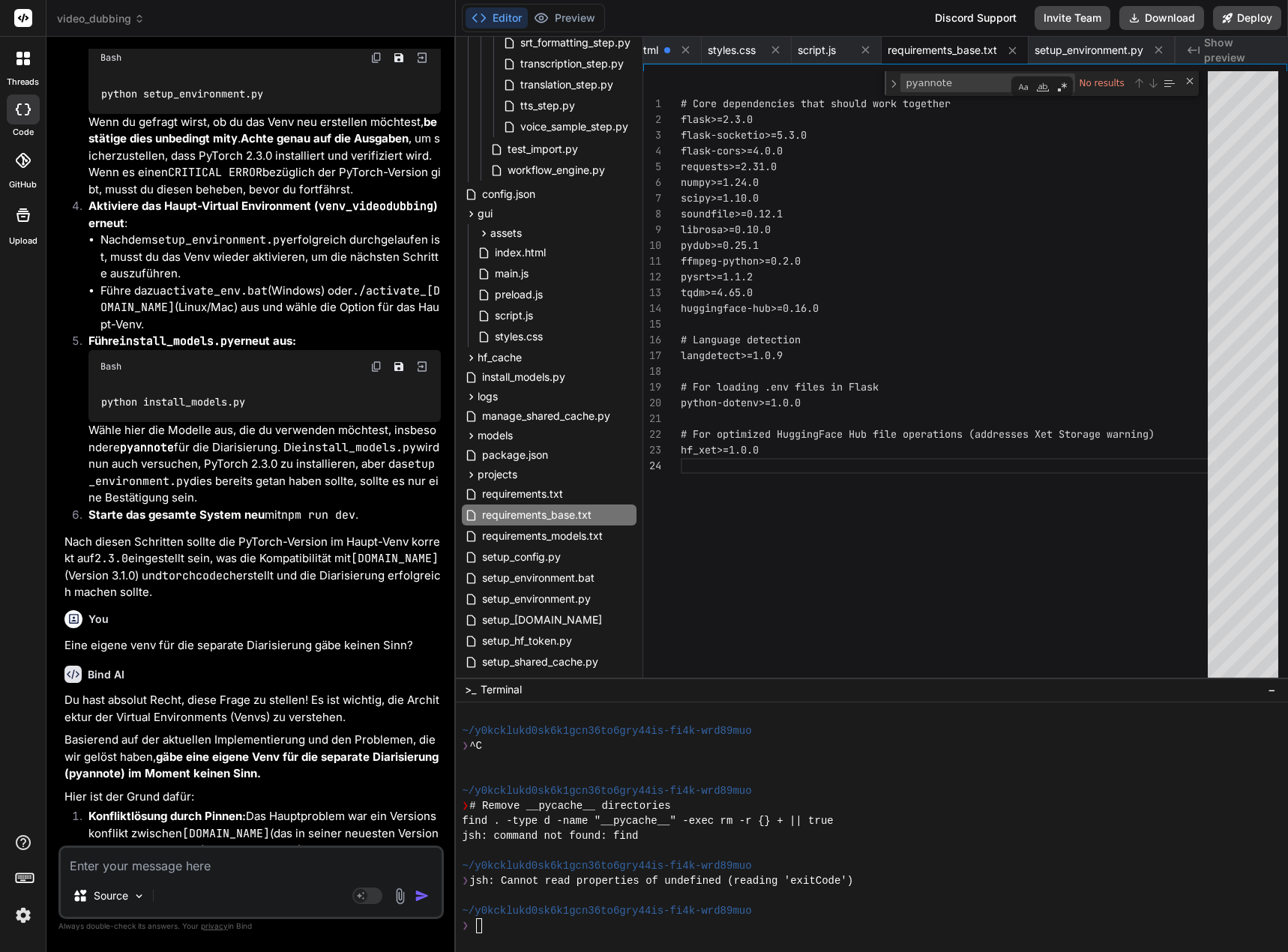
click at [707, 557] on div "# Core dependencies that should work together flask>=2.3.0 flask-socketio>=5.3.…" at bounding box center [948, 377] width 536 height 613
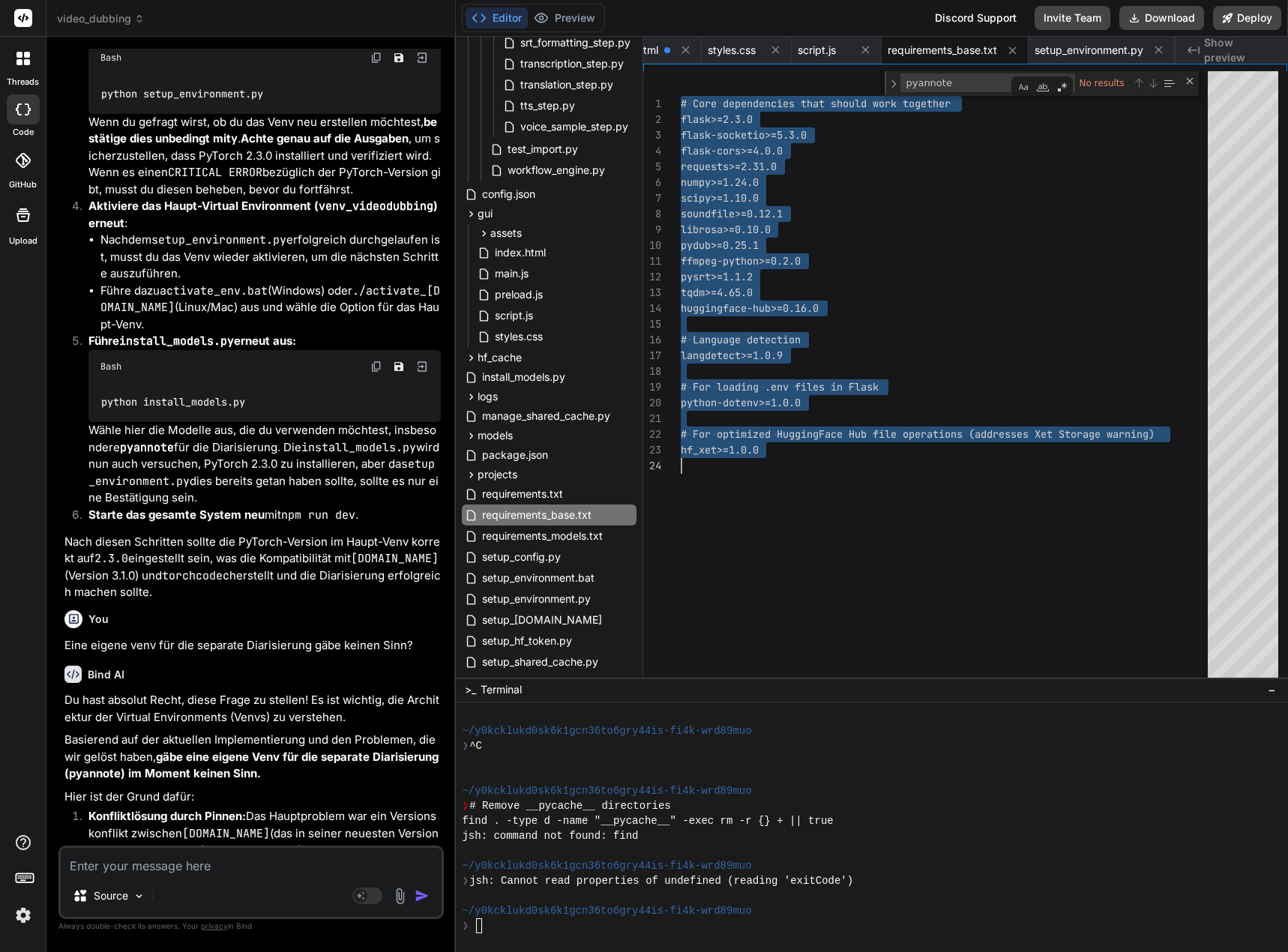
click at [379, 64] on img at bounding box center [377, 58] width 12 height 12
